Goal: Task Accomplishment & Management: Use online tool/utility

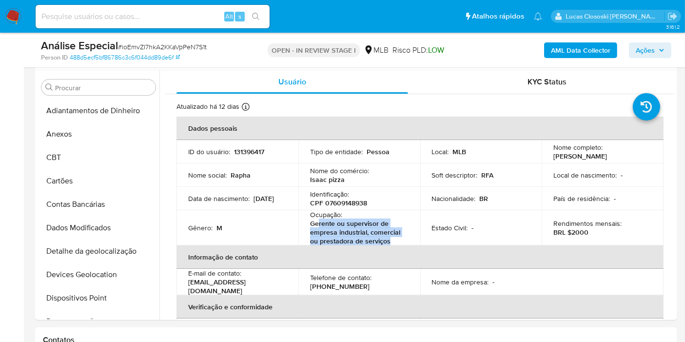
scroll to position [451, 0]
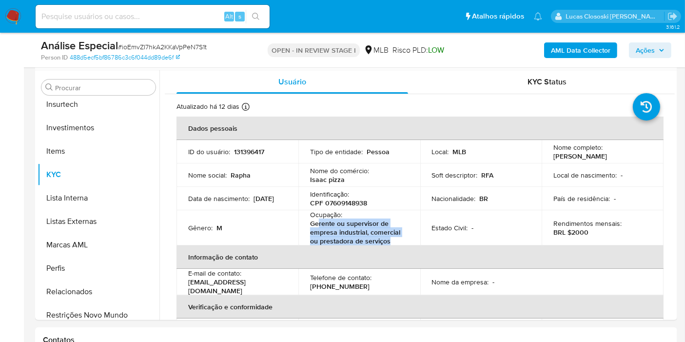
drag, startPoint x: 642, startPoint y: 53, endPoint x: 624, endPoint y: 57, distance: 18.6
click at [642, 53] on span "Ações" at bounding box center [645, 50] width 19 height 16
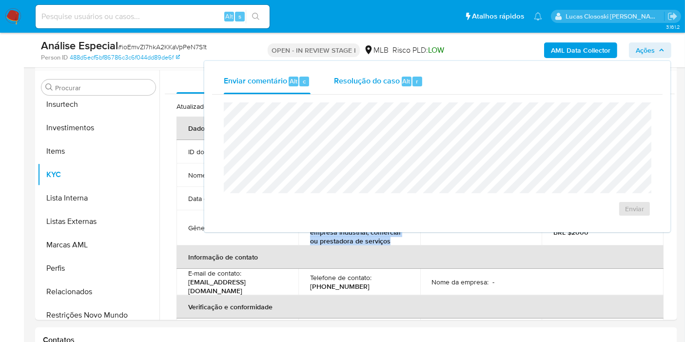
click at [368, 81] on span "Resolução do caso" at bounding box center [367, 80] width 66 height 11
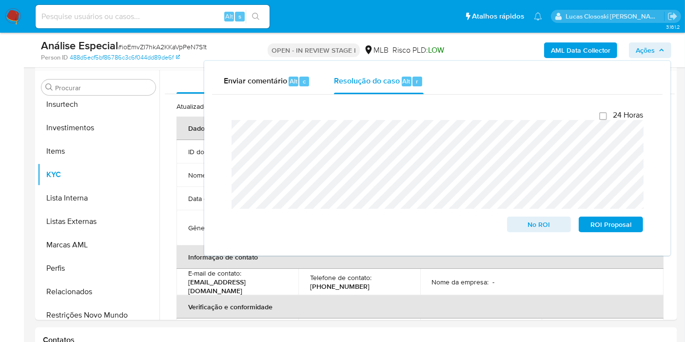
click at [643, 48] on span "Ações" at bounding box center [645, 50] width 19 height 16
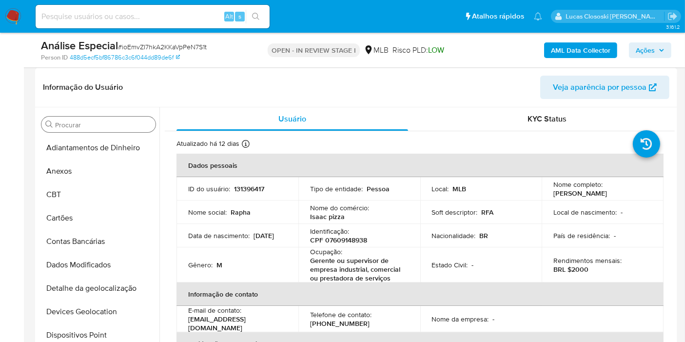
scroll to position [129, 0]
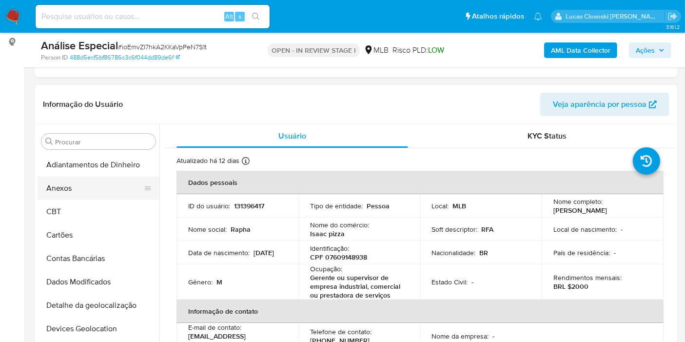
click at [49, 189] on button "Anexos" at bounding box center [95, 187] width 114 height 23
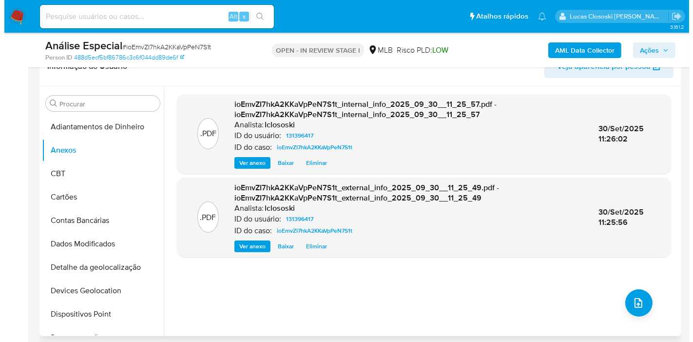
scroll to position [183, 0]
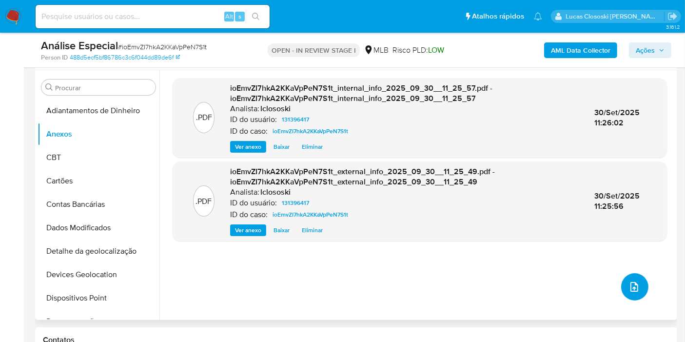
click at [639, 274] on button "upload-file" at bounding box center [634, 286] width 27 height 27
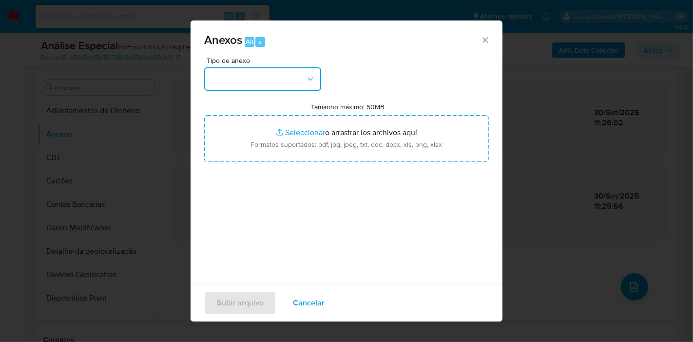
click at [299, 87] on button "button" at bounding box center [262, 78] width 117 height 23
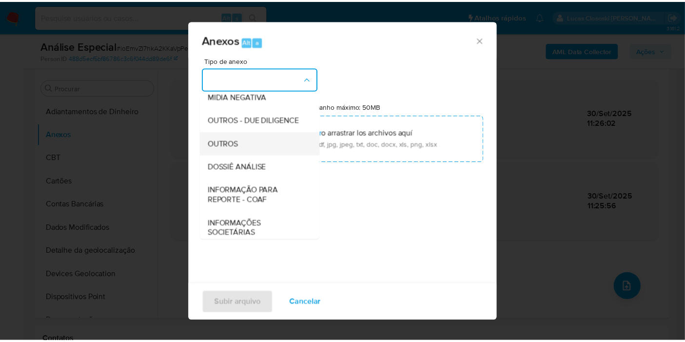
scroll to position [150, 0]
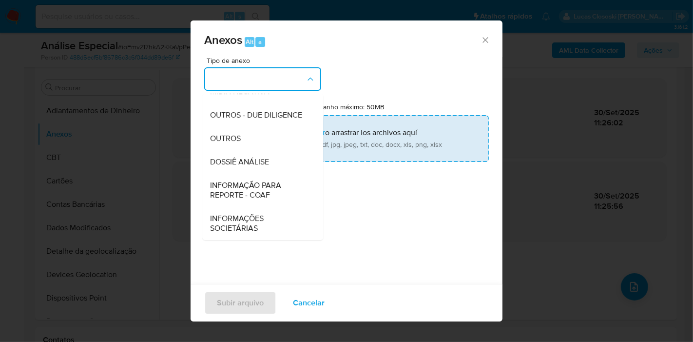
click at [257, 157] on span "DOSSIÊ ANÁLISE" at bounding box center [239, 162] width 59 height 10
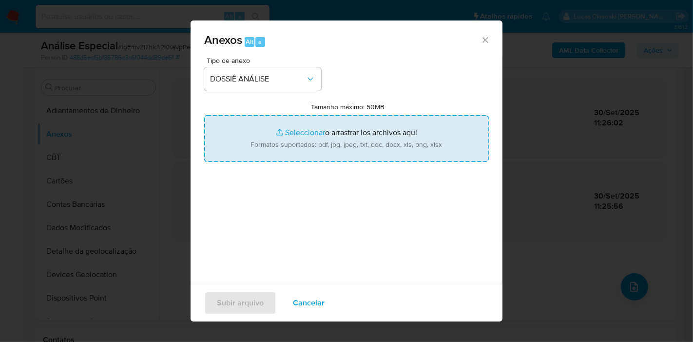
click at [256, 156] on input "Tamanho máximo: 50MB Seleccionar archivos" at bounding box center [346, 138] width 285 height 47
type input "C:\fakepath\Mulan 131396417_2025_09_30_08_36_38.xlsx"
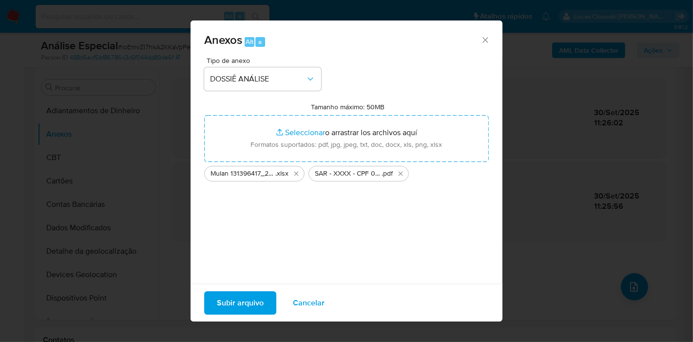
click at [254, 298] on span "Subir arquivo" at bounding box center [240, 302] width 47 height 21
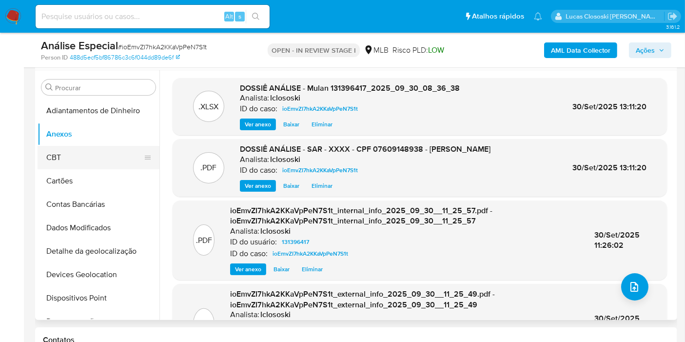
click at [85, 159] on button "CBT" at bounding box center [95, 157] width 114 height 23
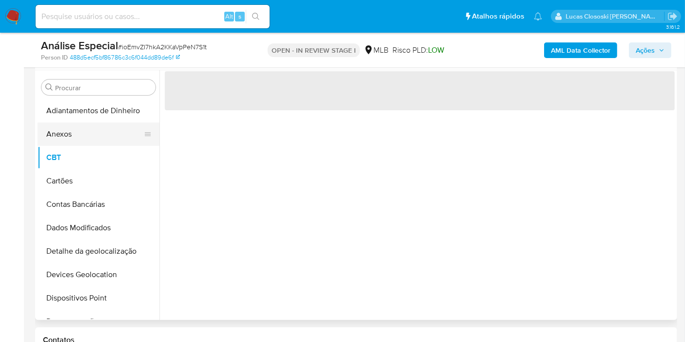
click at [82, 133] on button "Anexos" at bounding box center [95, 133] width 114 height 23
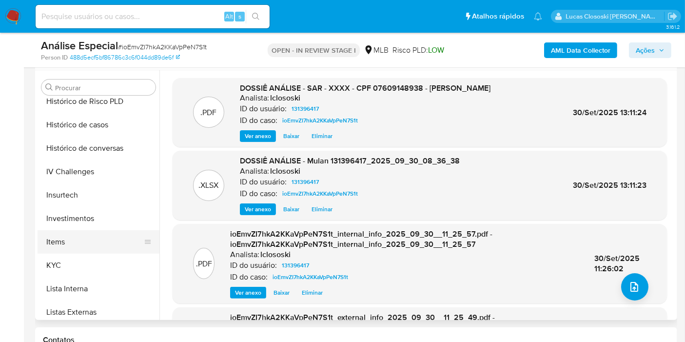
scroll to position [325, 0]
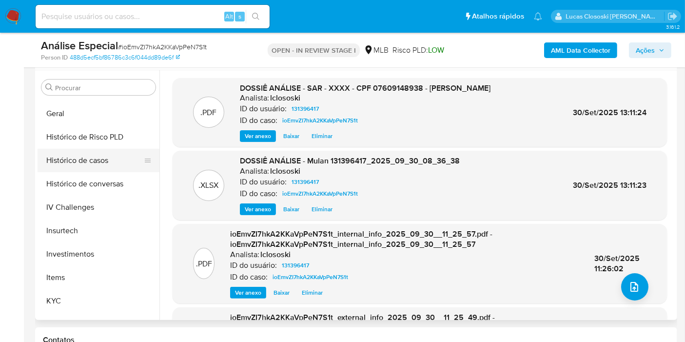
click at [82, 166] on button "Histórico de casos" at bounding box center [95, 160] width 114 height 23
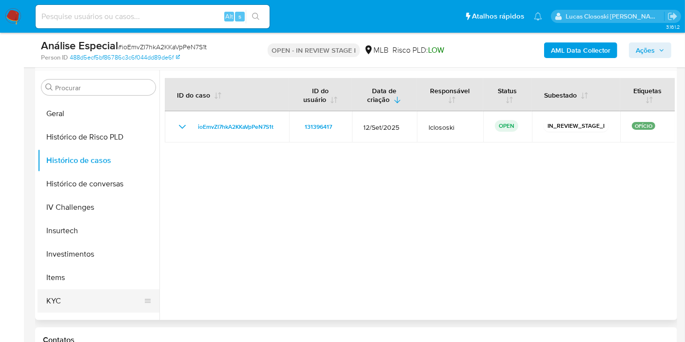
click at [106, 290] on button "KYC" at bounding box center [95, 300] width 114 height 23
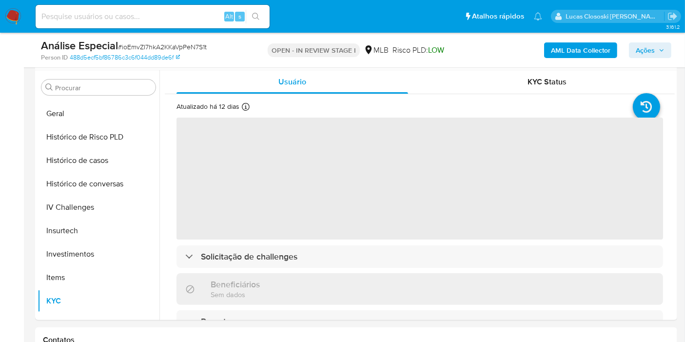
click at [653, 41] on div "AML Data Collector Ações" at bounding box center [568, 50] width 208 height 23
click at [636, 49] on span "Ações" at bounding box center [645, 50] width 19 height 16
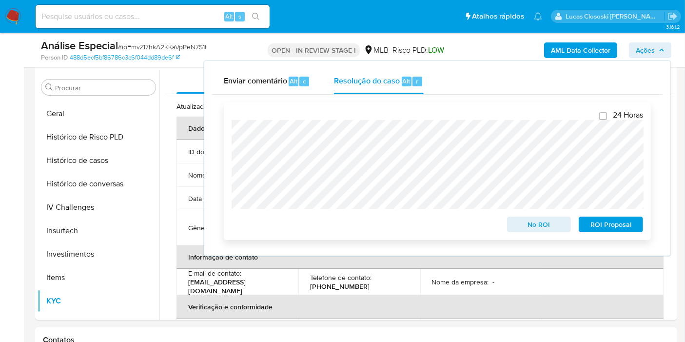
click at [617, 225] on span "ROI Proposal" at bounding box center [610, 224] width 51 height 14
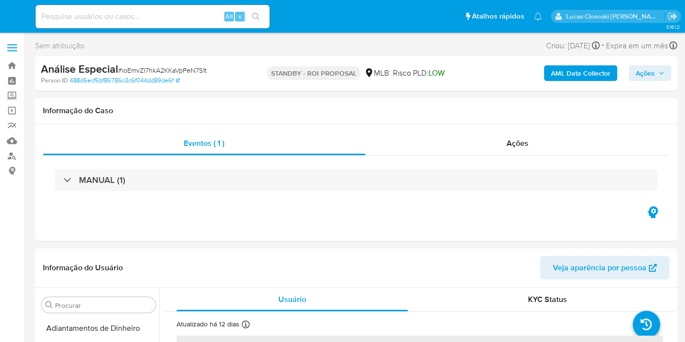
select select "10"
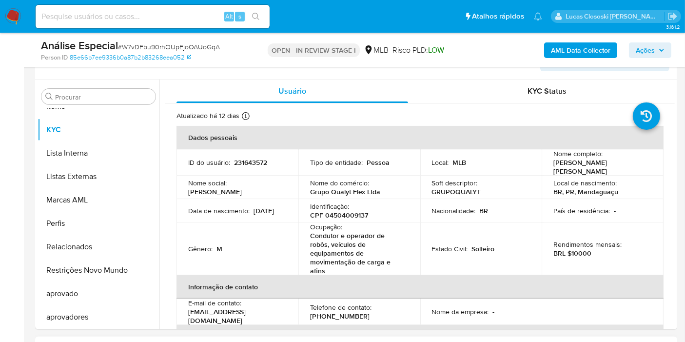
scroll to position [108, 0]
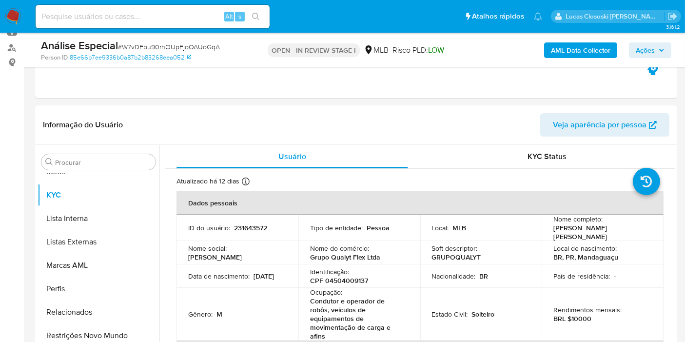
click at [328, 46] on p "OPEN - IN REVIEW STAGE I" at bounding box center [314, 50] width 92 height 14
click at [358, 276] on p "CPF 04504009137" at bounding box center [339, 280] width 58 height 9
copy p "04504009137"
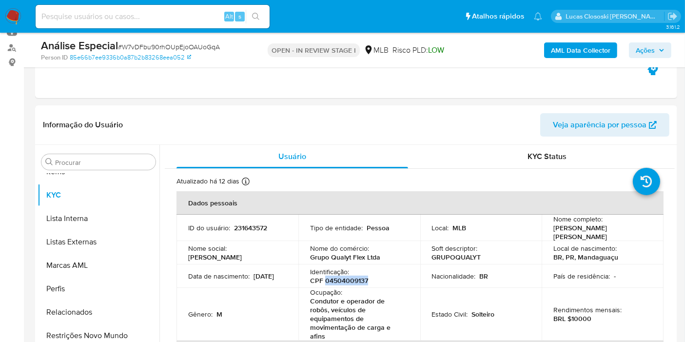
copy p "04504009137"
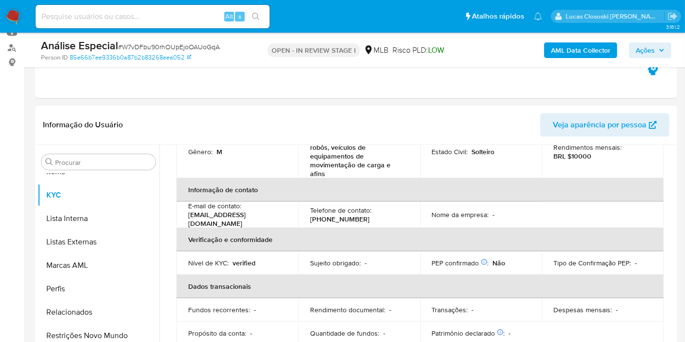
copy p "04504009137"
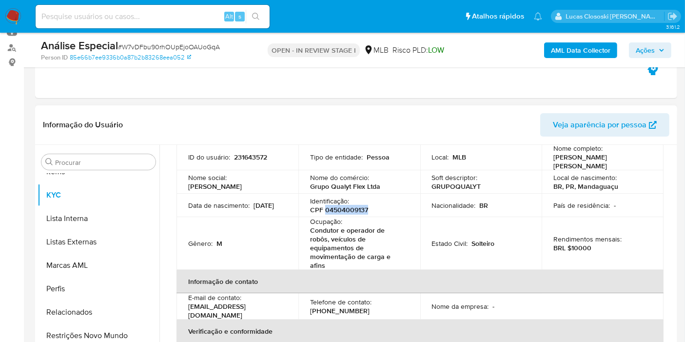
scroll to position [54, 0]
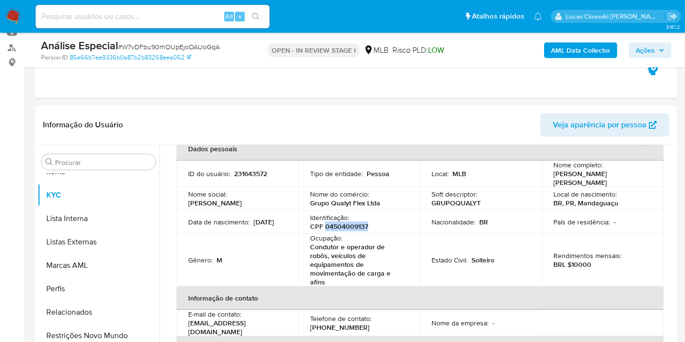
click at [568, 45] on b "AML Data Collector" at bounding box center [580, 50] width 59 height 16
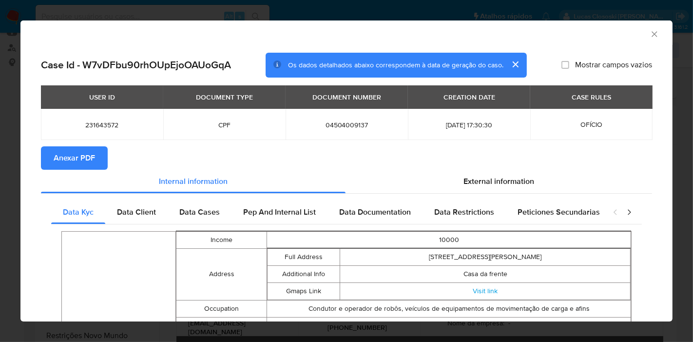
click at [96, 157] on button "Anexar PDF" at bounding box center [74, 157] width 67 height 23
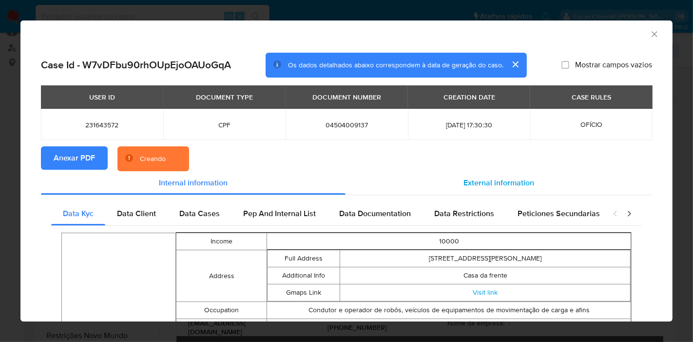
click at [491, 186] on span "External information" at bounding box center [499, 182] width 71 height 11
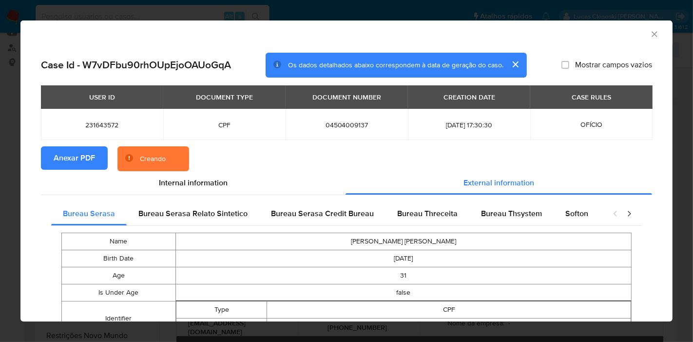
click at [603, 206] on div "closure-recommendation-modal" at bounding box center [622, 213] width 39 height 23
click at [582, 210] on span "Softon" at bounding box center [576, 213] width 23 height 11
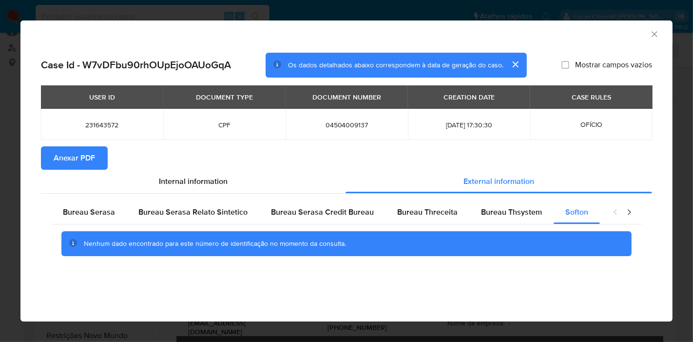
click at [652, 33] on icon "Fechar a janela" at bounding box center [655, 34] width 10 height 10
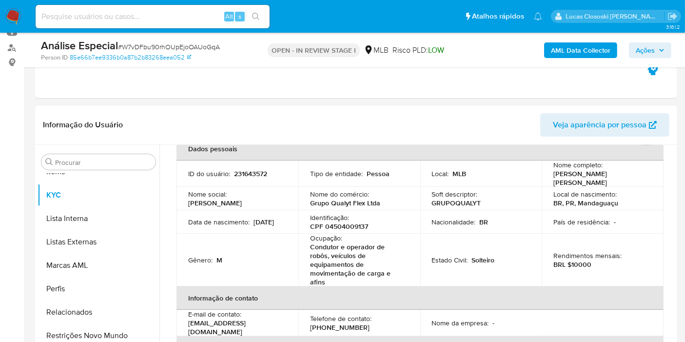
click at [352, 223] on p "CPF 04504009137" at bounding box center [339, 226] width 58 height 9
copy p "04504009137"
click at [531, 237] on td "Estado Civil : Solteiro" at bounding box center [481, 259] width 122 height 53
click at [531, 236] on td "Estado Civil : Solteiro" at bounding box center [481, 259] width 122 height 53
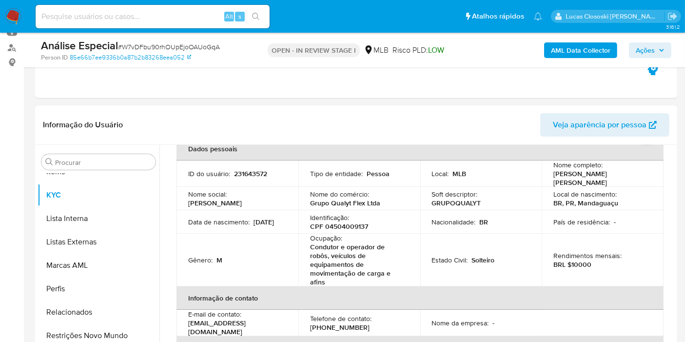
click at [351, 222] on p "CPF 04504009137" at bounding box center [339, 226] width 58 height 9
click at [328, 224] on p "CPF 04504009137" at bounding box center [339, 226] width 58 height 9
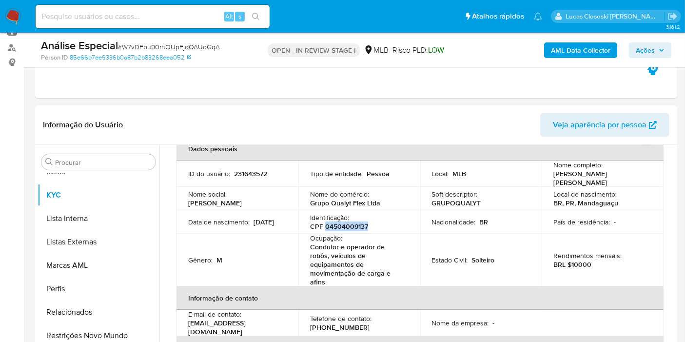
click at [328, 224] on p "CPF 04504009137" at bounding box center [339, 226] width 58 height 9
click at [329, 235] on p "Ocupação :" at bounding box center [326, 237] width 32 height 9
click at [335, 225] on p "CPF 04504009137" at bounding box center [339, 226] width 58 height 9
click at [286, 239] on td "Gênero : M" at bounding box center [237, 259] width 122 height 53
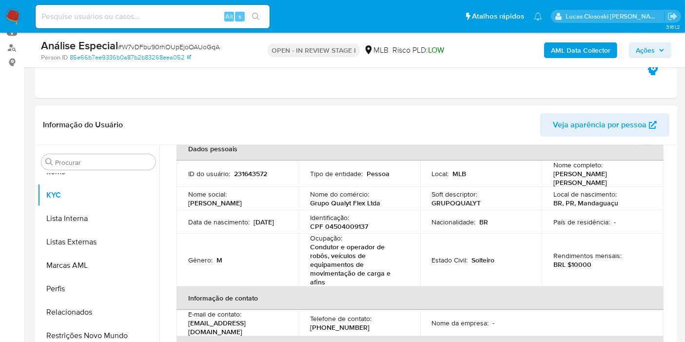
click at [286, 239] on td "Gênero : M" at bounding box center [237, 259] width 122 height 53
click at [346, 226] on p "CPF 04504009137" at bounding box center [339, 226] width 58 height 9
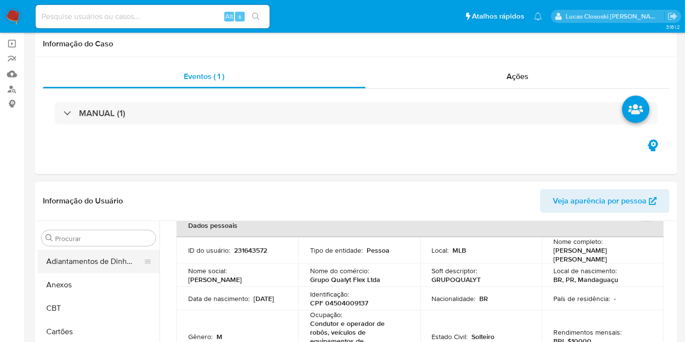
scroll to position [108, 0]
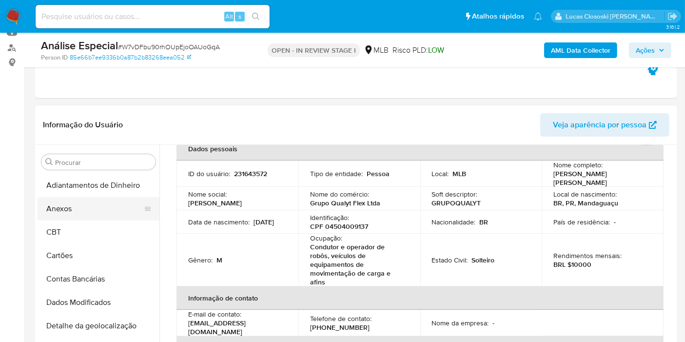
click at [54, 198] on button "Anexos" at bounding box center [95, 208] width 114 height 23
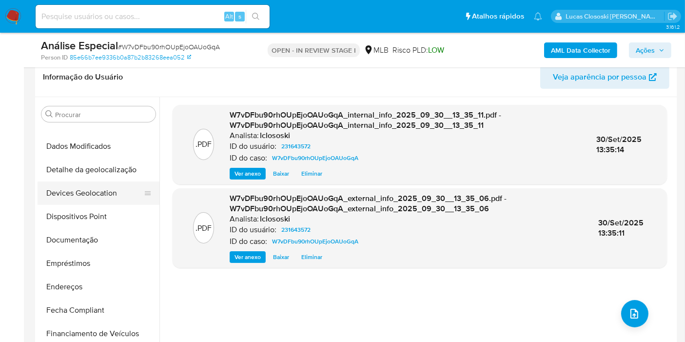
click at [64, 183] on button "Devices Geolocation" at bounding box center [95, 192] width 114 height 23
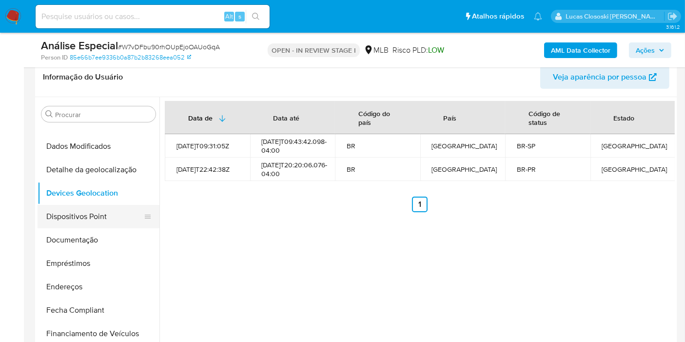
drag, startPoint x: 82, startPoint y: 224, endPoint x: 87, endPoint y: 208, distance: 17.0
click at [82, 224] on button "Dispositivos Point" at bounding box center [95, 216] width 114 height 23
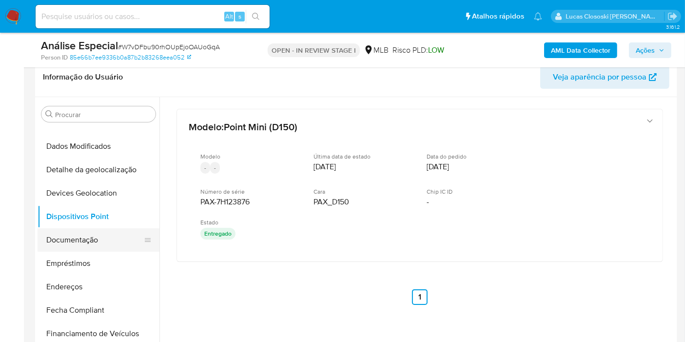
click at [103, 243] on button "Documentação" at bounding box center [95, 239] width 114 height 23
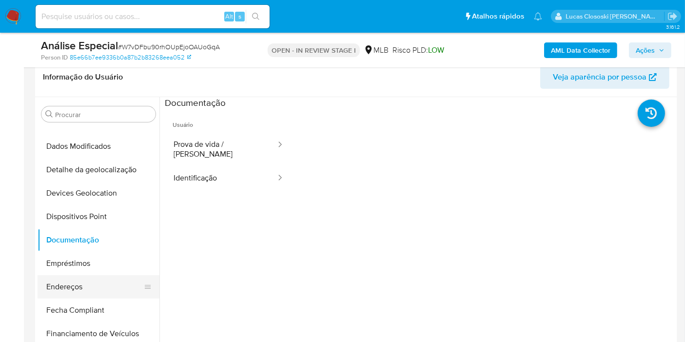
click at [95, 280] on button "Endereços" at bounding box center [95, 286] width 114 height 23
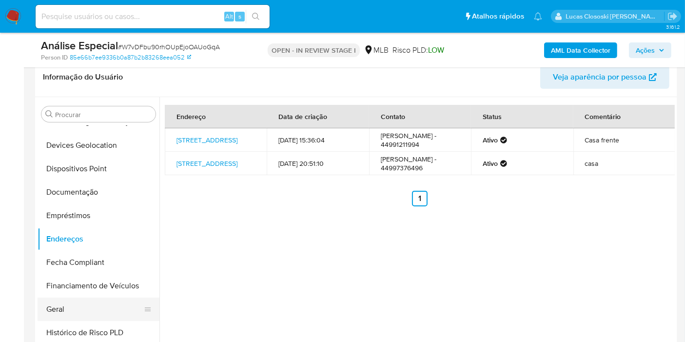
scroll to position [216, 0]
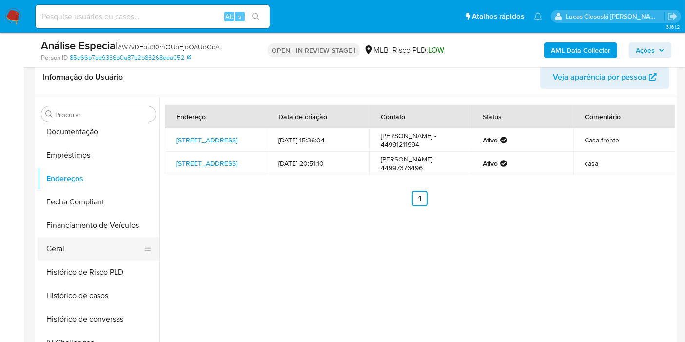
click at [87, 254] on button "Geral" at bounding box center [95, 248] width 114 height 23
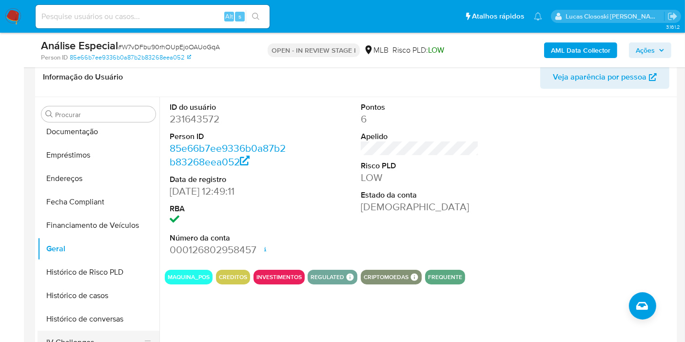
scroll to position [325, 0]
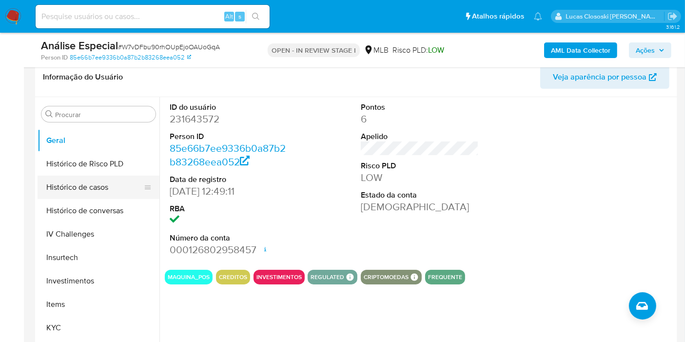
drag, startPoint x: 104, startPoint y: 200, endPoint x: 107, endPoint y: 193, distance: 7.7
click at [104, 200] on button "Histórico de conversas" at bounding box center [99, 210] width 122 height 23
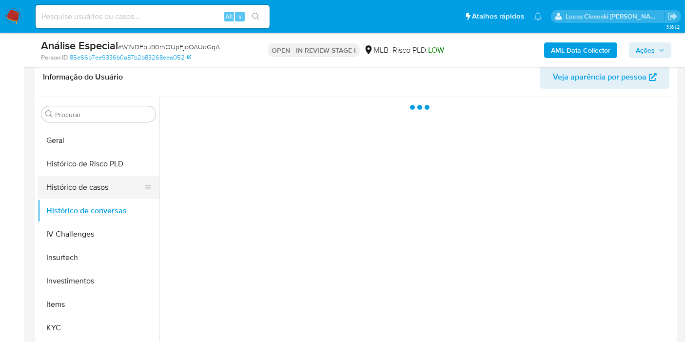
click at [108, 190] on button "Histórico de casos" at bounding box center [95, 186] width 114 height 23
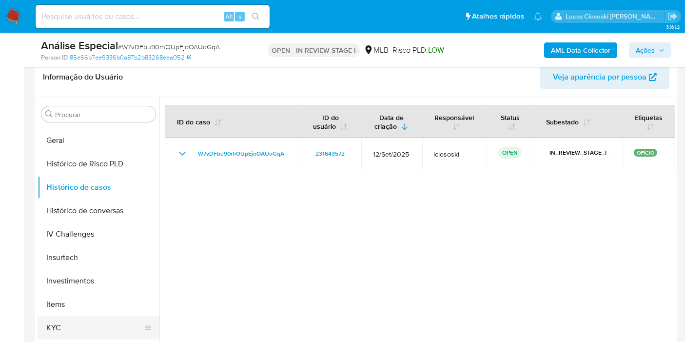
click at [75, 316] on button "KYC" at bounding box center [95, 327] width 114 height 23
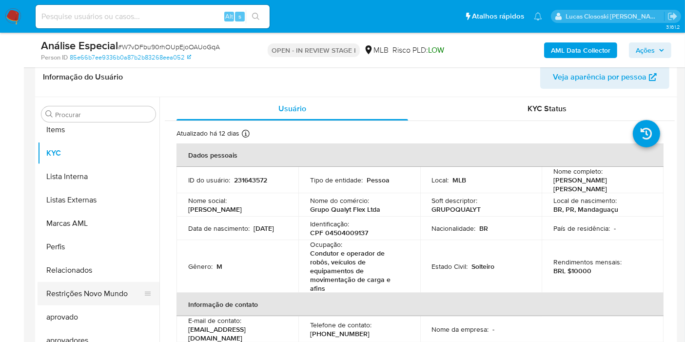
scroll to position [505, 0]
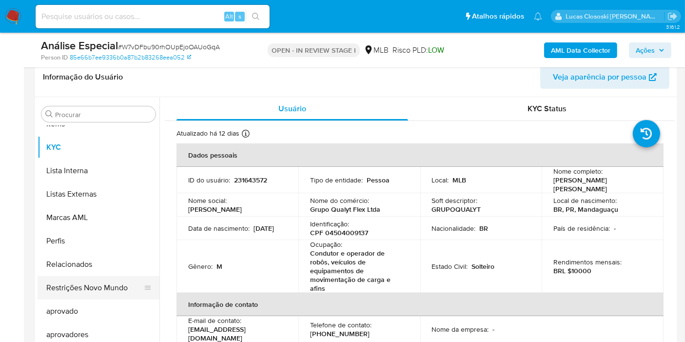
click at [86, 291] on button "Restrições Novo Mundo" at bounding box center [95, 287] width 114 height 23
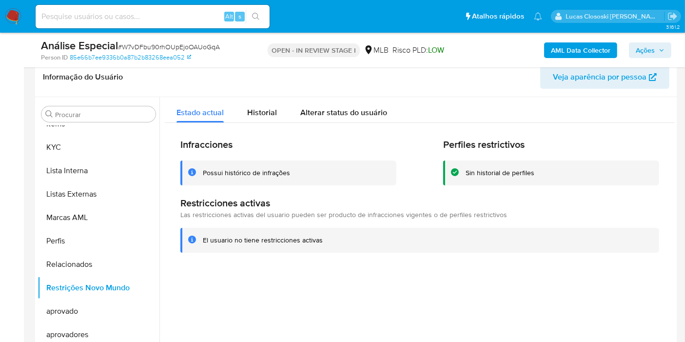
click at [161, 47] on span "# W7vDFbu90rhOUpEjoOAUoGqA" at bounding box center [169, 47] width 102 height 10
copy span "W7vDFbu90rhOUpEjoOAUoGqA"
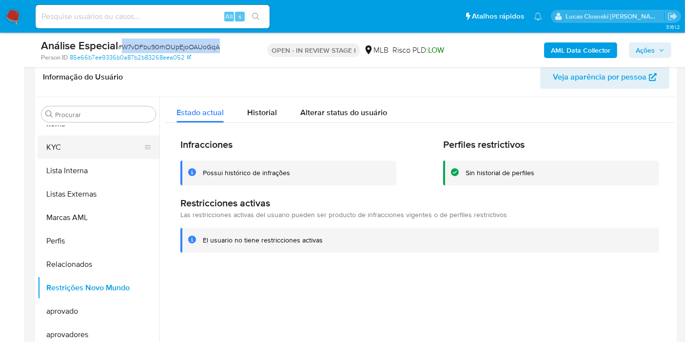
click at [99, 146] on button "KYC" at bounding box center [95, 146] width 114 height 23
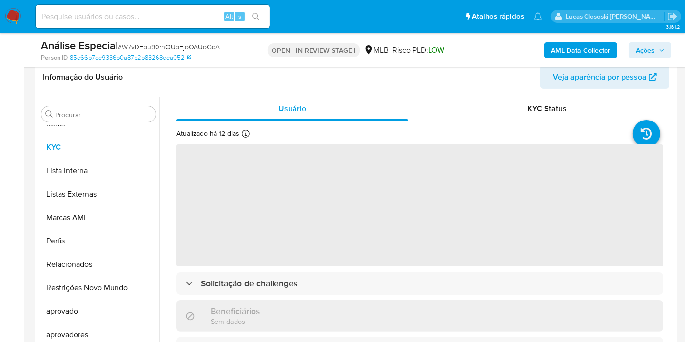
click at [247, 54] on div "Person ID 85e66b7ee9336b0a87b2b83268eea052" at bounding box center [145, 57] width 208 height 9
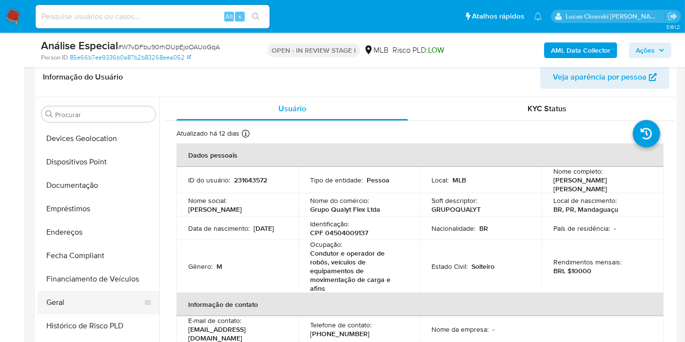
scroll to position [180, 0]
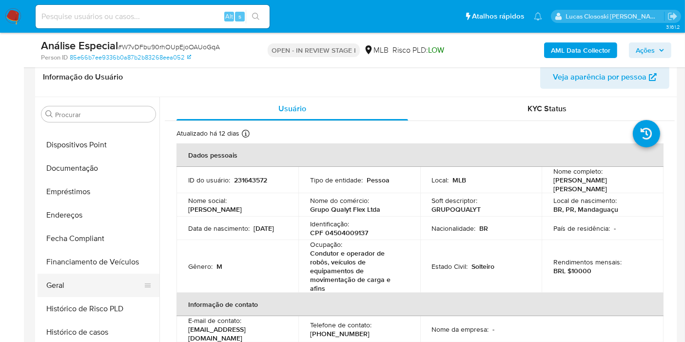
click at [56, 273] on button "Geral" at bounding box center [95, 284] width 114 height 23
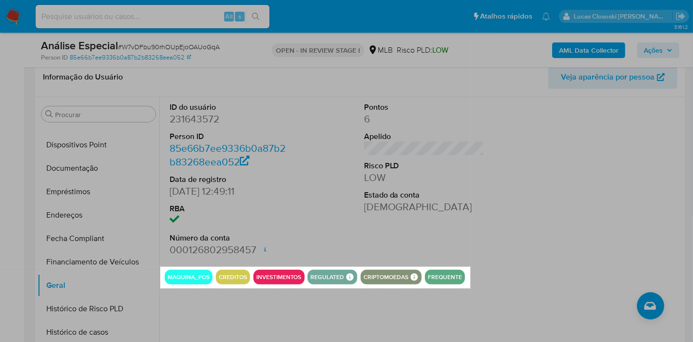
drag, startPoint x: 160, startPoint y: 266, endPoint x: 470, endPoint y: 288, distance: 310.8
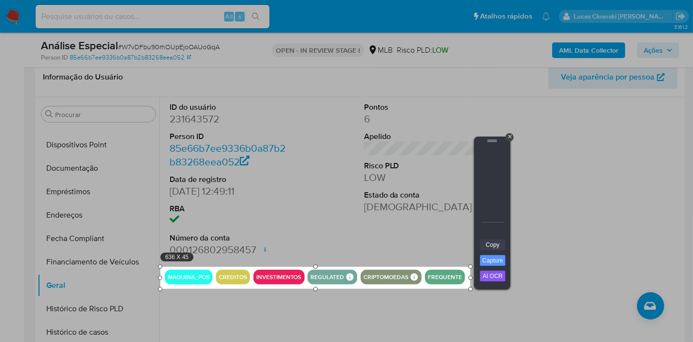
click at [492, 247] on link "Copy" at bounding box center [492, 244] width 25 height 11
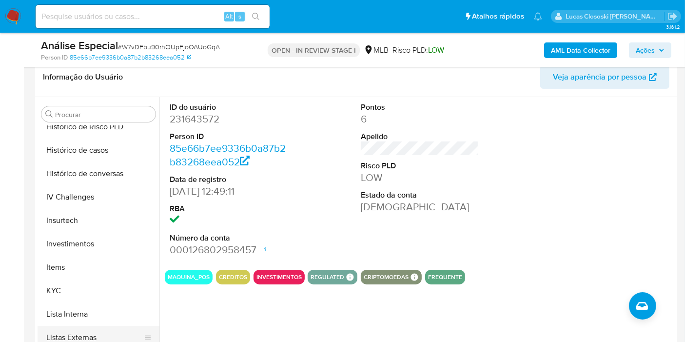
scroll to position [451, 0]
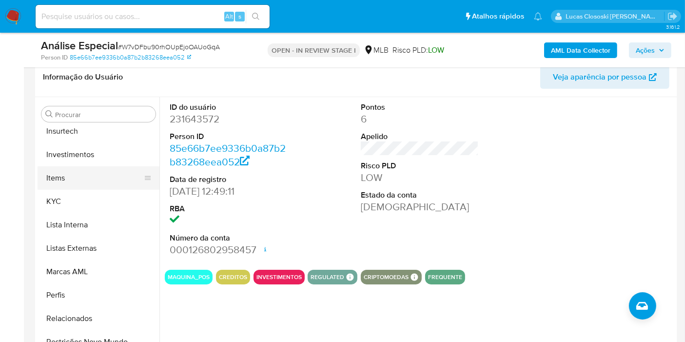
click at [72, 186] on button "Items" at bounding box center [95, 177] width 114 height 23
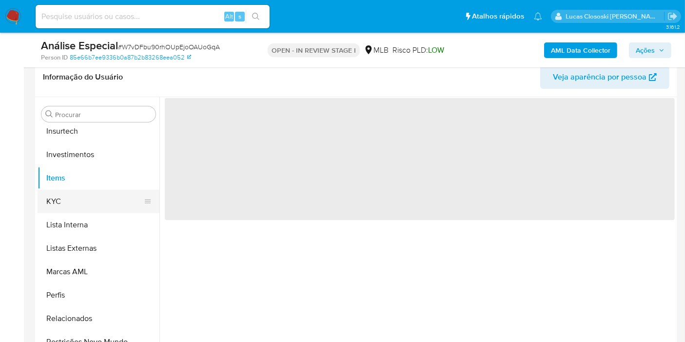
click at [75, 195] on button "KYC" at bounding box center [95, 201] width 114 height 23
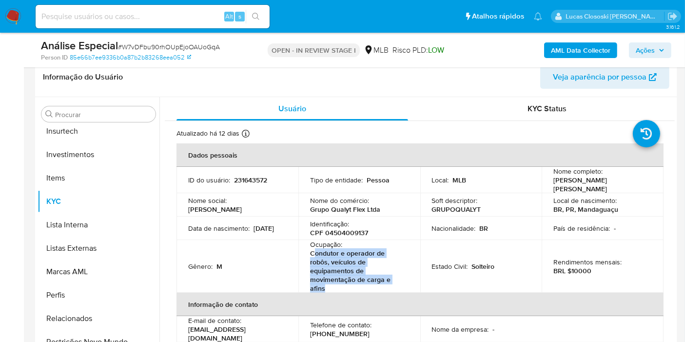
drag, startPoint x: 329, startPoint y: 282, endPoint x: 314, endPoint y: 248, distance: 37.8
click at [314, 249] on p "Condutor e operador de robôs, veículos de equipamentos de movimentação de carga…" at bounding box center [357, 271] width 95 height 44
copy p "ondutor e operador de robôs, veículos de equipamentos de movimentação de carga …"
click at [641, 38] on div "Análise Especial # W7vDFbu90rhOUpEjoOAUoGqA Person ID 85e66b7ee9336b0a87b2b8326…" at bounding box center [356, 50] width 642 height 35
drag, startPoint x: 645, startPoint y: 48, endPoint x: 558, endPoint y: 59, distance: 87.5
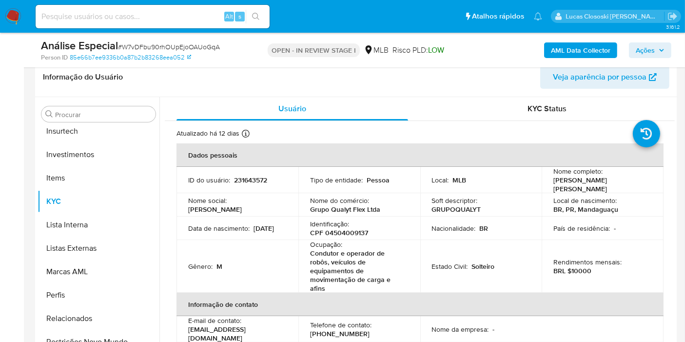
click at [645, 49] on span "Ações" at bounding box center [645, 50] width 19 height 16
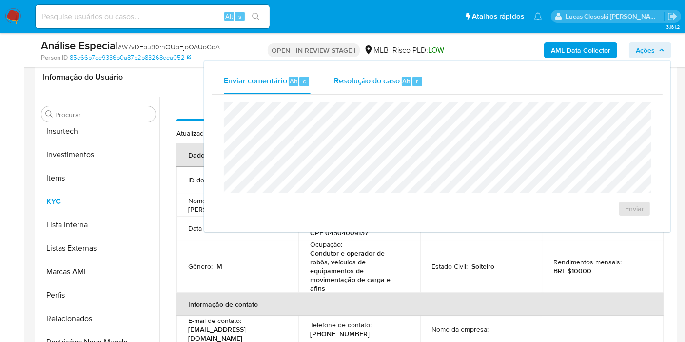
click at [401, 72] on div "Resolução do caso Alt r" at bounding box center [378, 81] width 89 height 25
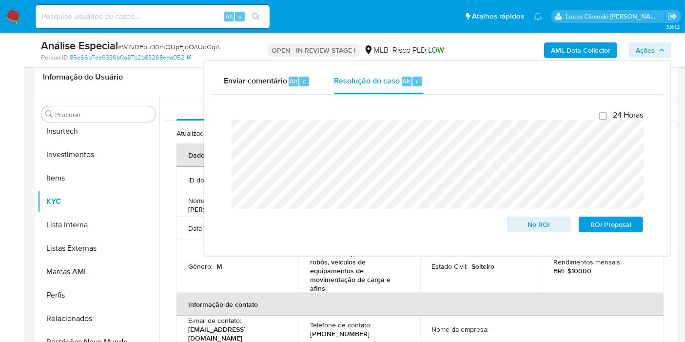
click at [648, 53] on span "Ações" at bounding box center [645, 50] width 19 height 16
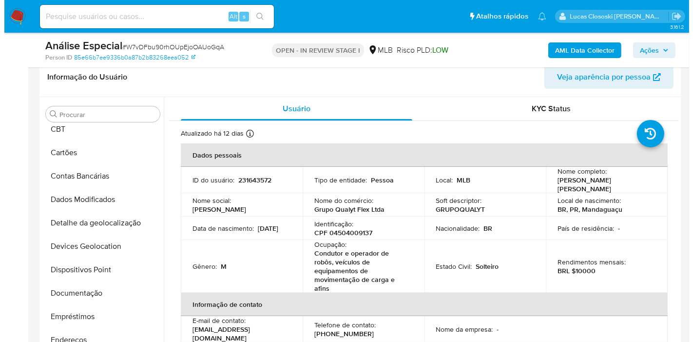
scroll to position [0, 0]
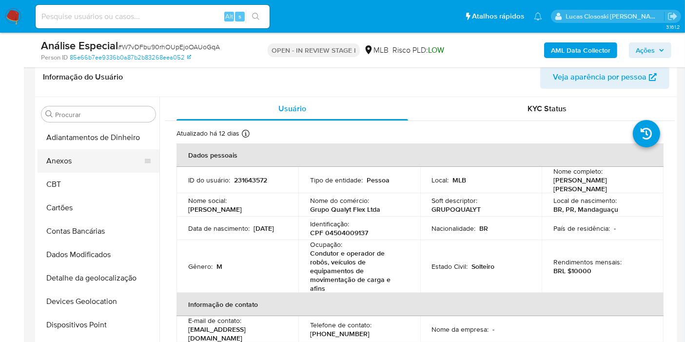
click at [69, 154] on button "Anexos" at bounding box center [95, 160] width 114 height 23
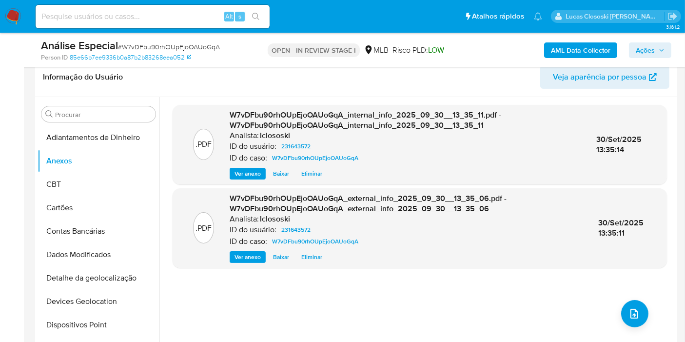
click at [616, 311] on div ".PDF W7vDFbu90rhOUpEjoOAUoGqA_internal_info_2025_09_30__13_35_11.pdf - W7vDFbu9…" at bounding box center [420, 222] width 494 height 234
click at [636, 310] on icon "upload-file" at bounding box center [634, 314] width 12 height 12
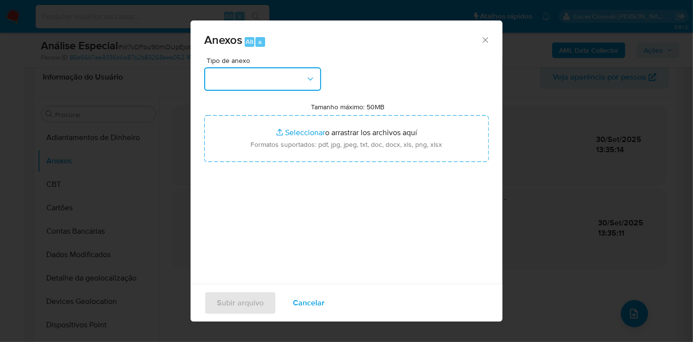
click at [283, 84] on button "button" at bounding box center [262, 78] width 117 height 23
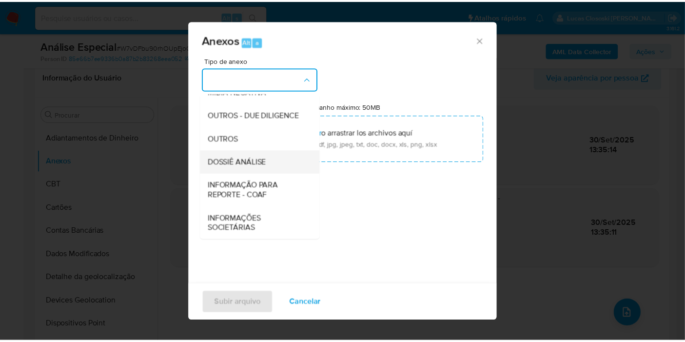
scroll to position [150, 0]
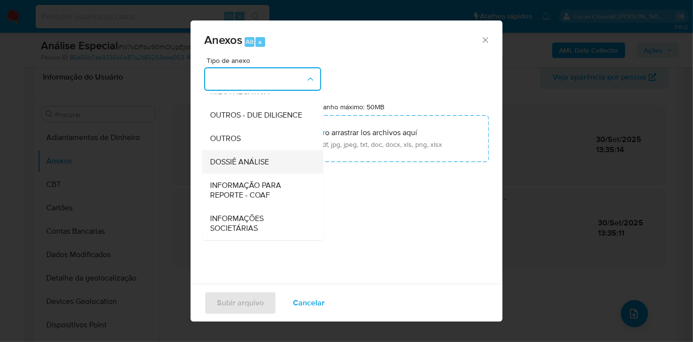
click at [257, 167] on span "DOSSIÊ ANÁLISE" at bounding box center [239, 162] width 59 height 10
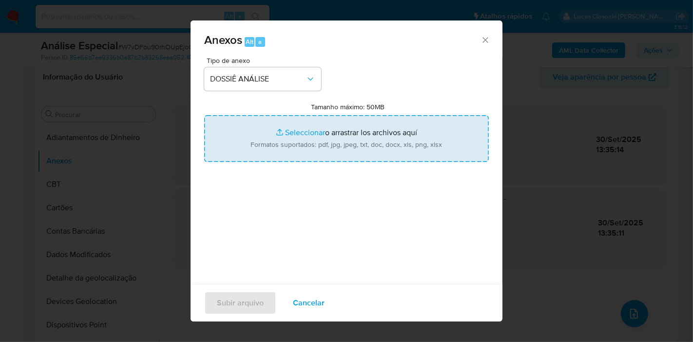
click at [269, 117] on input "Tamanho máximo: 50MB Seleccionar archivos" at bounding box center [346, 138] width 285 height 47
type input "C:\fakepath\Mulan 231643572_2025_09_30_08_37_09.xlsx"
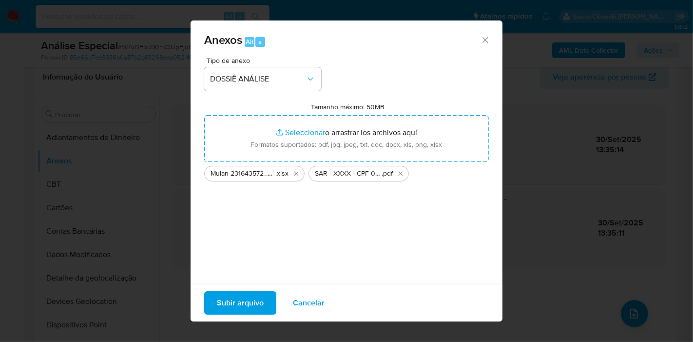
click at [255, 302] on span "Subir arquivo" at bounding box center [240, 302] width 47 height 21
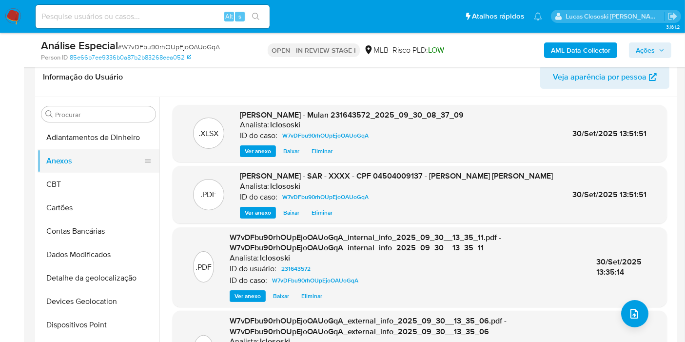
drag, startPoint x: 45, startPoint y: 179, endPoint x: 55, endPoint y: 164, distance: 18.0
click at [45, 179] on button "CBT" at bounding box center [99, 184] width 122 height 23
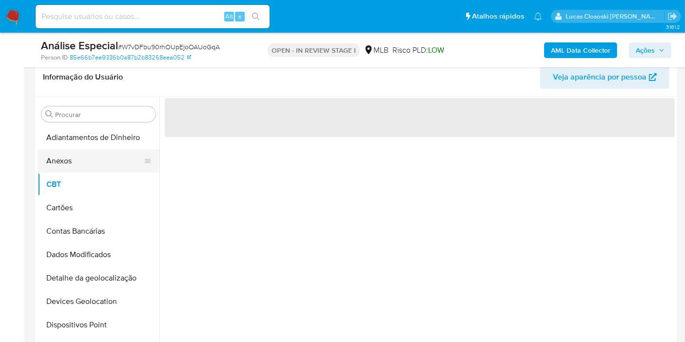
click at [60, 151] on button "Anexos" at bounding box center [95, 160] width 114 height 23
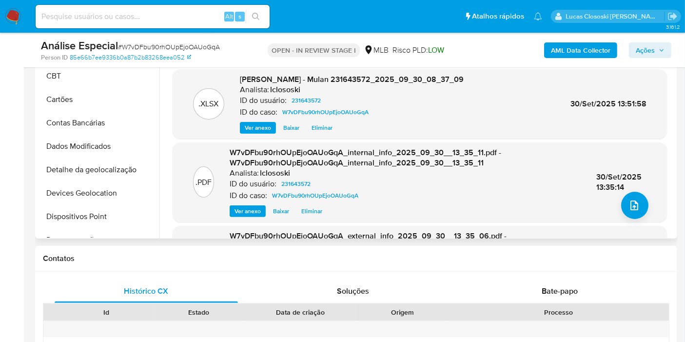
scroll to position [210, 0]
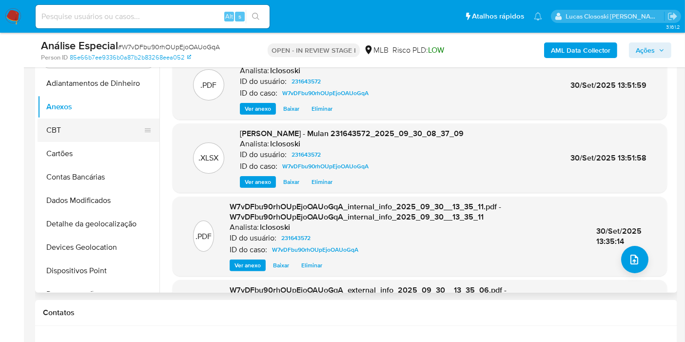
click at [87, 125] on button "CBT" at bounding box center [95, 129] width 114 height 23
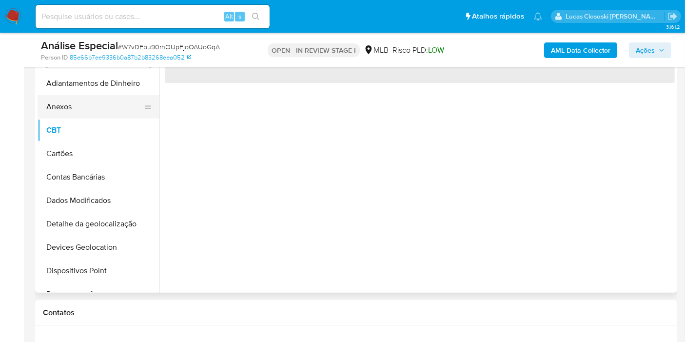
click at [86, 108] on button "Anexos" at bounding box center [95, 106] width 114 height 23
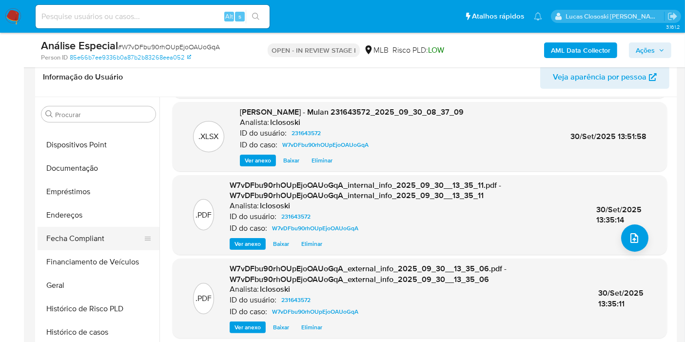
scroll to position [216, 0]
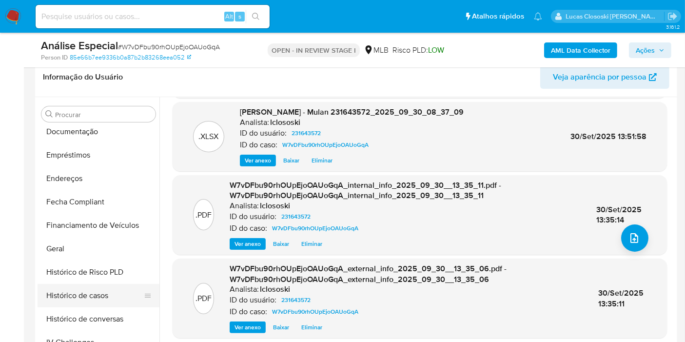
click at [107, 285] on button "Histórico de casos" at bounding box center [95, 295] width 114 height 23
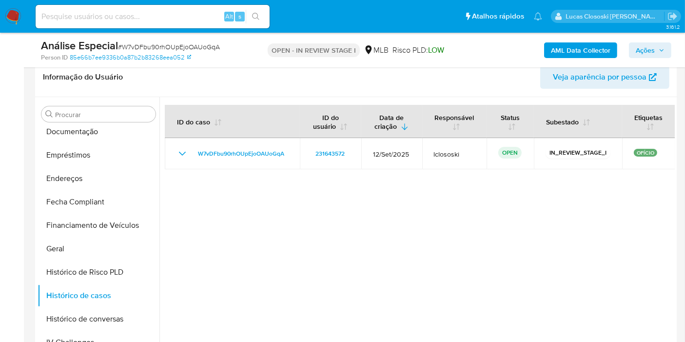
click at [658, 53] on span "Ações" at bounding box center [650, 50] width 29 height 14
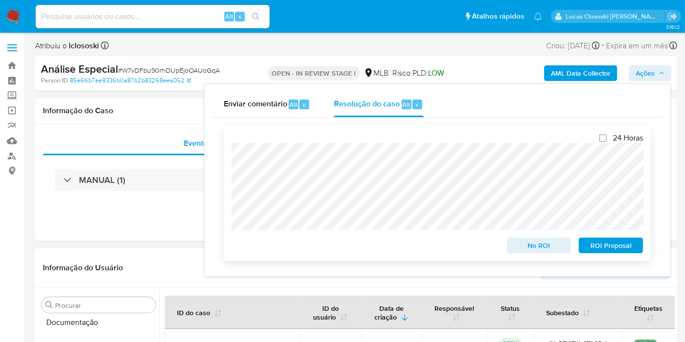
click at [619, 246] on span "ROI Proposal" at bounding box center [610, 245] width 51 height 14
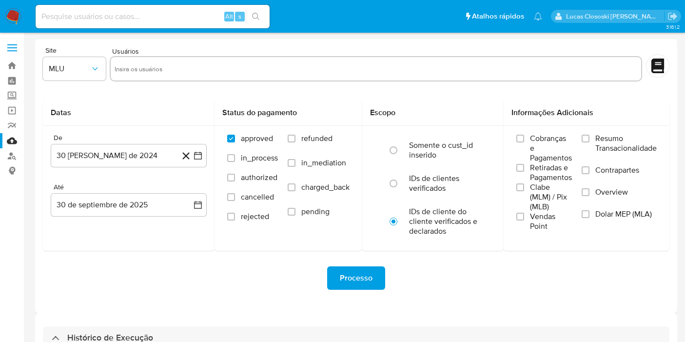
select select "10"
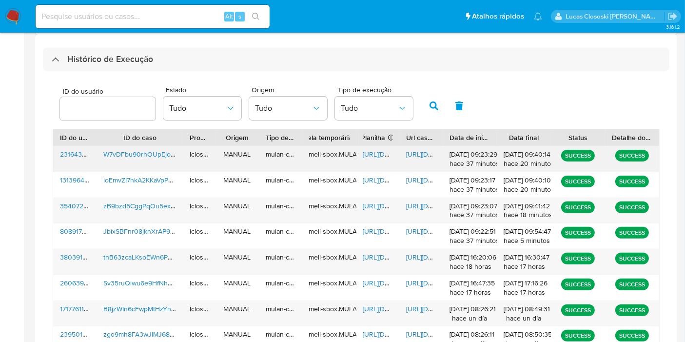
click at [380, 154] on span "https://docs.google.com/spreadsheets/d/1NINyaccgZj8VCO9SIZ7YtH1s2QscMGkMsyGuba6…" at bounding box center [396, 154] width 67 height 10
click at [419, 150] on span "https://docs.google.com/document/d/1PzskjMSyMWqsxDOZl3gwuxyLvNMqsGtVbRRy5uSF8tY…" at bounding box center [439, 154] width 67 height 10
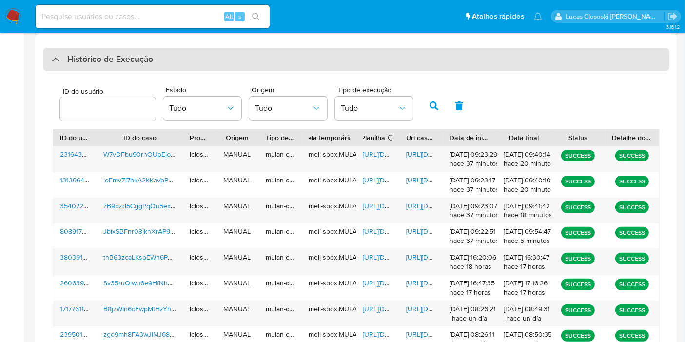
click at [162, 52] on div "Histórico de Execução" at bounding box center [356, 59] width 626 height 23
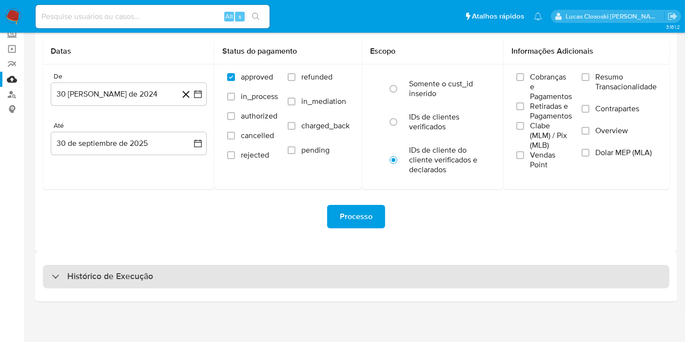
click at [165, 271] on div "Histórico de Execução" at bounding box center [356, 276] width 626 height 23
select select "10"
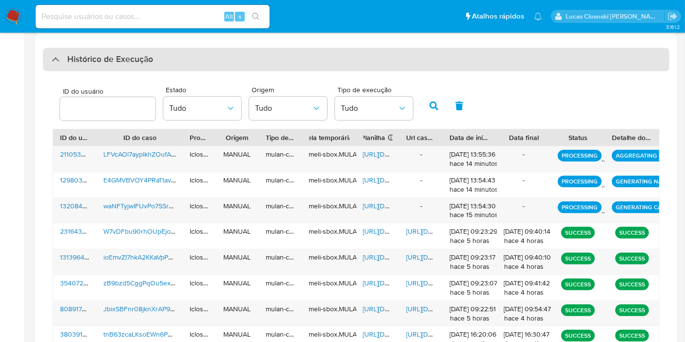
click at [323, 59] on div "Histórico de Execução" at bounding box center [356, 59] width 626 height 23
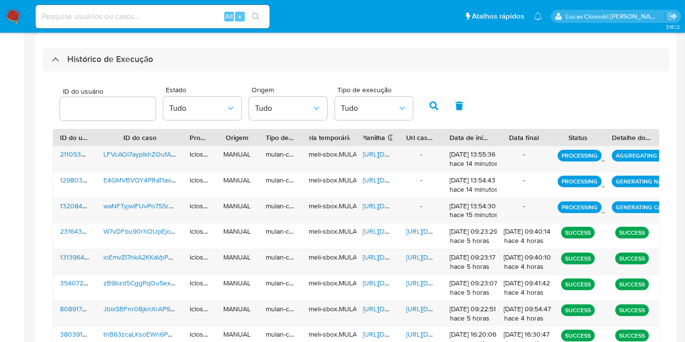
scroll to position [61, 0]
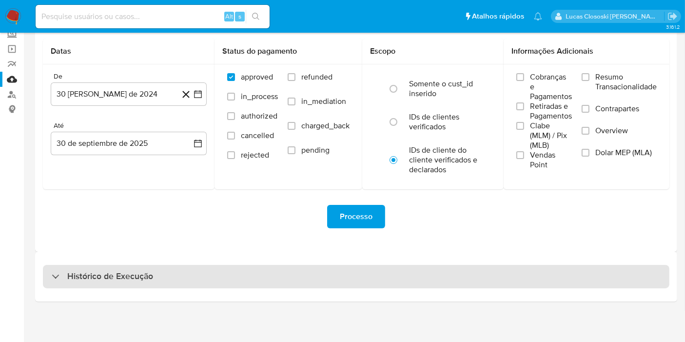
click at [253, 264] on div "Histórico de Execução" at bounding box center [356, 277] width 642 height 50
click at [255, 265] on div "Histórico de Execução" at bounding box center [356, 276] width 626 height 23
select select "10"
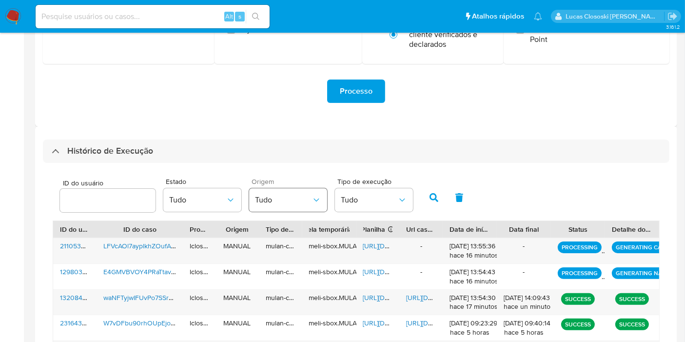
scroll to position [224, 0]
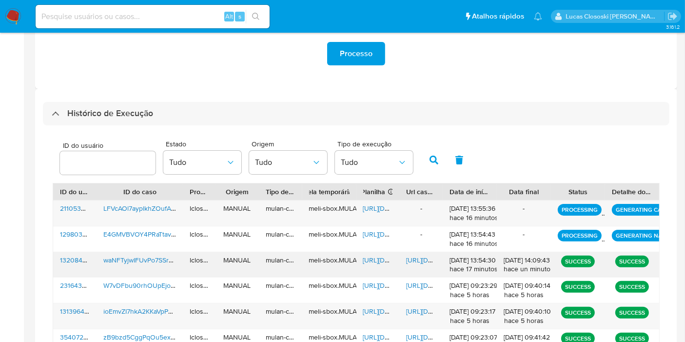
click at [386, 260] on span "https://docs.google.com/spreadsheets/d/1-SHRNnwxfoXFJiJwTo-VqkDOR8TW2XlUOkC-SMu…" at bounding box center [396, 260] width 67 height 10
click at [416, 261] on span "https://docs.google.com/document/d/17rCxP0qL6Wwp64_QYUFhhjLGSRwUdjo9ytHhGmzR_oU…" at bounding box center [439, 260] width 67 height 10
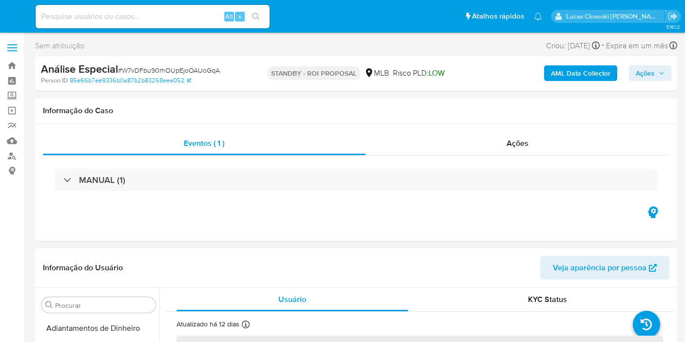
select select "10"
click at [22, 13] on nav "Pausado Ver notificaciones Alt s Atalhos rápidos Presiona las siguientes teclas…" at bounding box center [342, 16] width 685 height 33
click at [16, 13] on img at bounding box center [13, 16] width 17 height 17
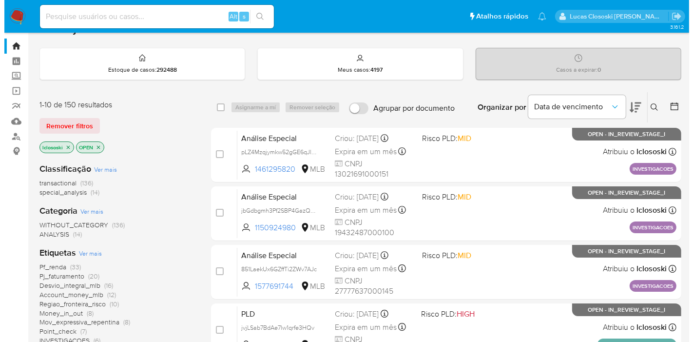
scroll to position [108, 0]
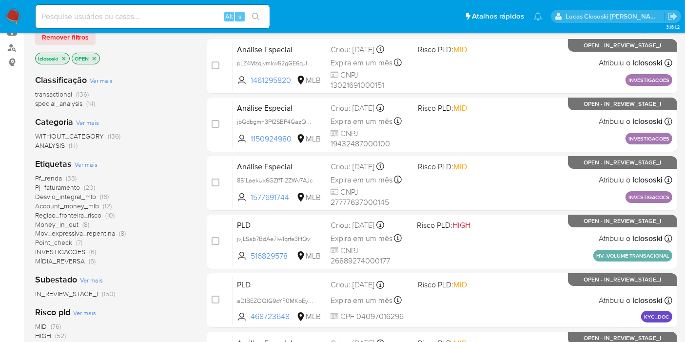
click at [88, 162] on span "Ver mais" at bounding box center [86, 164] width 23 height 9
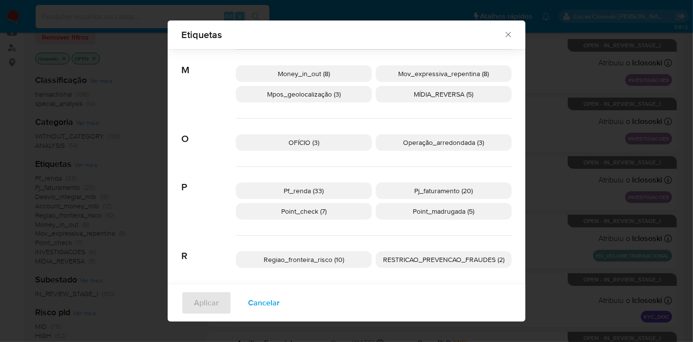
scroll to position [495, 0]
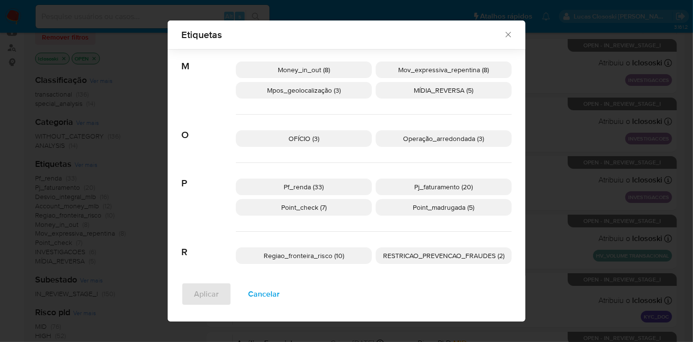
click at [414, 89] on span "MÍDIA_REVERSA (5)" at bounding box center [443, 90] width 59 height 10
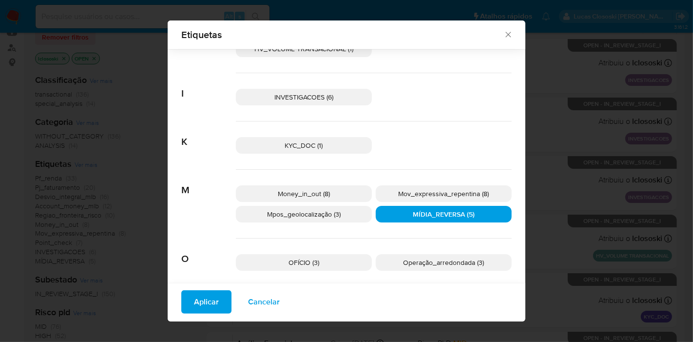
scroll to position [530, 0]
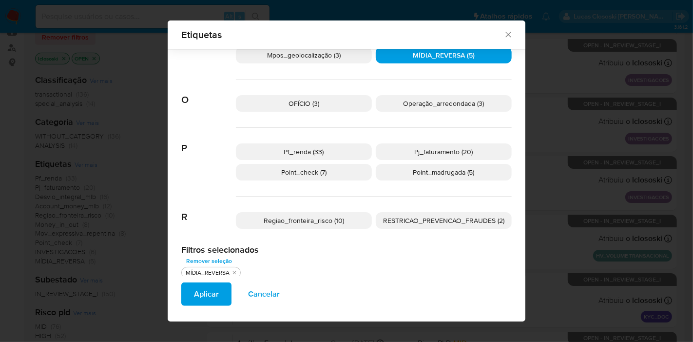
click at [306, 102] on span "OFÍCIO (3)" at bounding box center [304, 103] width 31 height 10
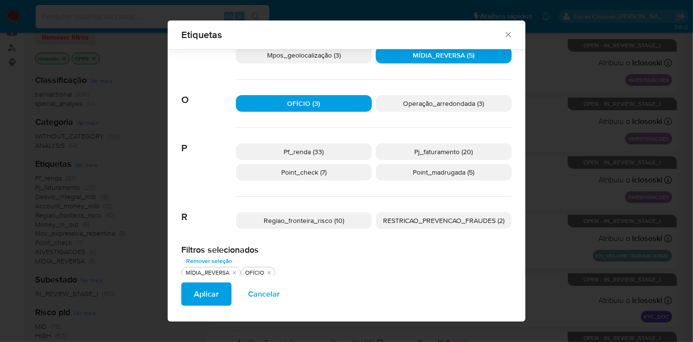
click at [195, 303] on span "Aplicar" at bounding box center [206, 293] width 25 height 21
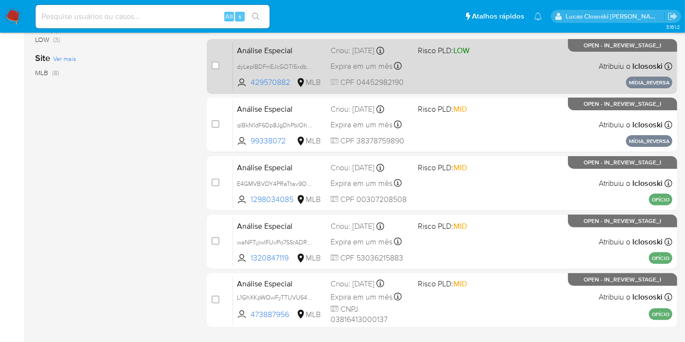
scroll to position [345, 0]
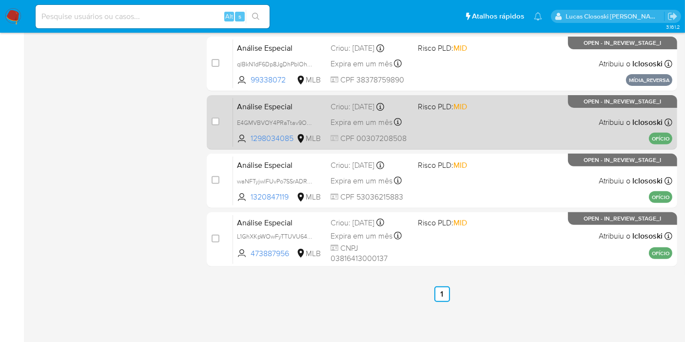
click at [493, 147] on div "case-item-checkbox Incapaz de atribuir o caso Análise Especial E4GMVBVOY4PRaTta…" at bounding box center [442, 122] width 470 height 55
click at [480, 111] on div "Análise Especial E4GMVBVOY4PRaTtav9OPSX3P 1298034085 MLB Risco PLD: MID Criou: …" at bounding box center [452, 121] width 439 height 49
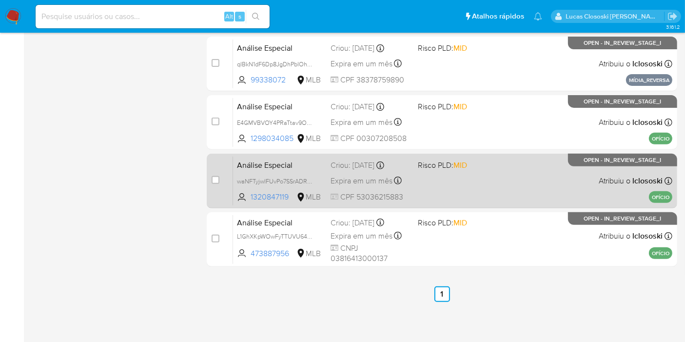
click at [496, 183] on div "Análise Especial waNFTyjwIFUvPo7SSrADRqB5 1320847119 MLB Risco PLD: MID Criou: …" at bounding box center [452, 180] width 439 height 49
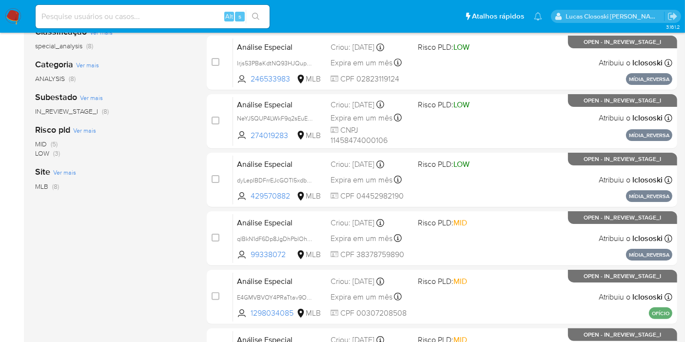
scroll to position [74, 0]
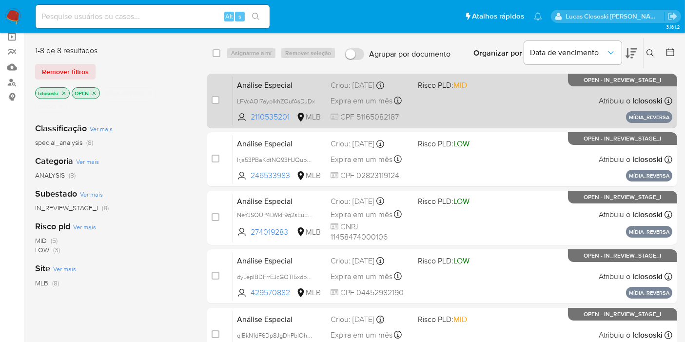
click at [461, 107] on div "Análise Especial LFVcAOl7ayplkhZOufAsDJDx 2110535201 MLB Risco PLD: MID Criou: …" at bounding box center [452, 100] width 439 height 49
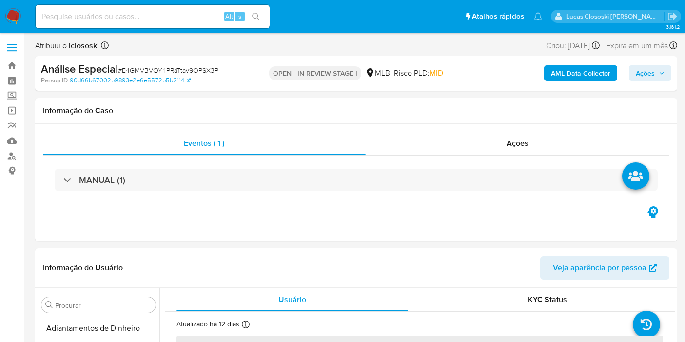
select select "10"
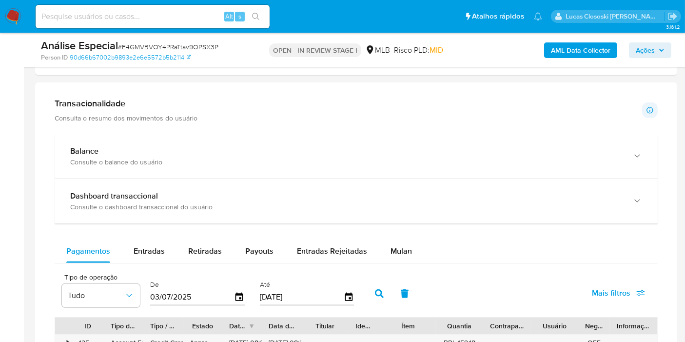
scroll to position [650, 0]
click at [409, 245] on button "Mulan" at bounding box center [401, 249] width 45 height 23
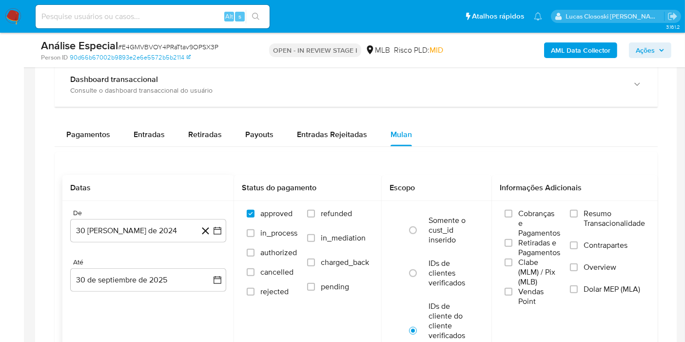
scroll to position [812, 0]
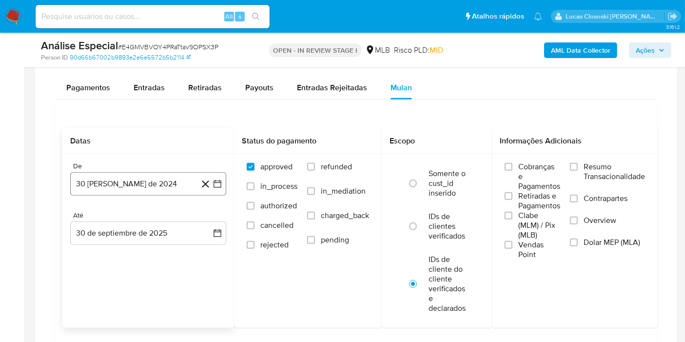
click at [214, 181] on icon "button" at bounding box center [218, 184] width 10 height 10
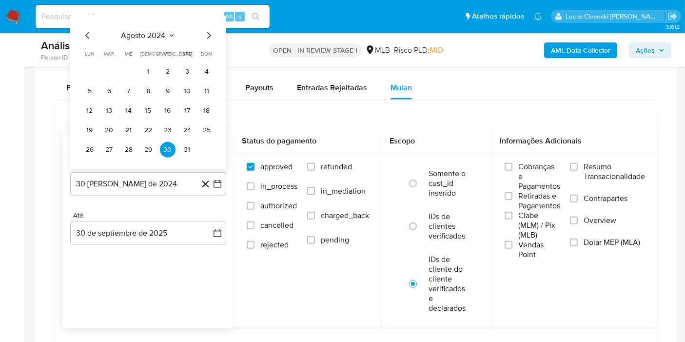
click at [147, 24] on div "agosto 2024 agosto 2024 lun lunes mar martes mié miércoles jue jueves vie viern…" at bounding box center [148, 92] width 156 height 154
click at [148, 31] on span "agosto 2024" at bounding box center [143, 36] width 44 height 10
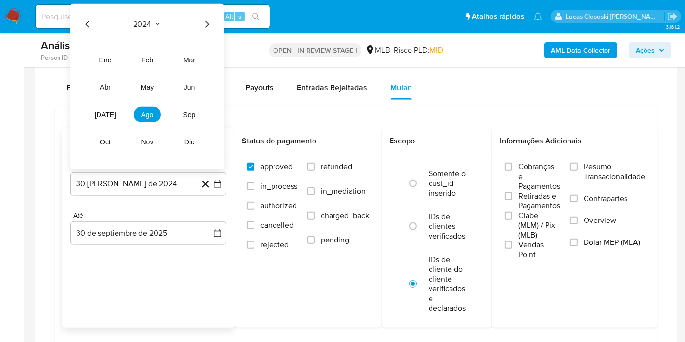
click at [209, 28] on div "2024 2024 ene feb mar abr may jun [DATE] ago sep oct nov dic" at bounding box center [147, 86] width 154 height 165
click at [209, 26] on icon "Año siguiente" at bounding box center [207, 25] width 12 height 12
click at [139, 56] on button "feb" at bounding box center [147, 60] width 27 height 16
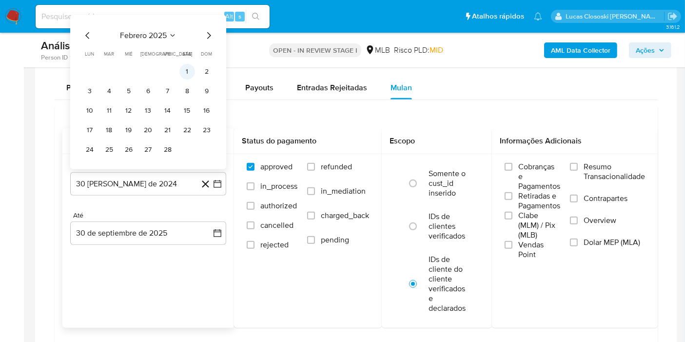
click at [182, 72] on button "1" at bounding box center [187, 72] width 16 height 16
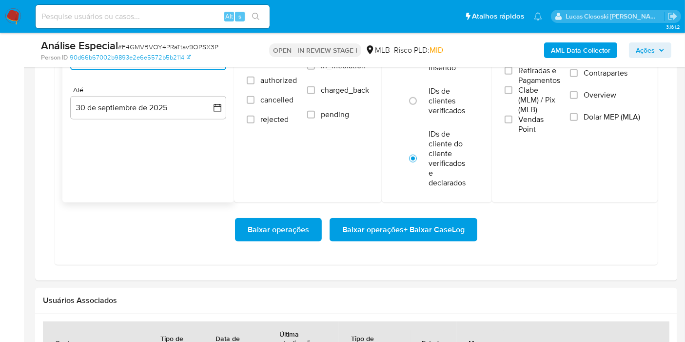
scroll to position [920, 0]
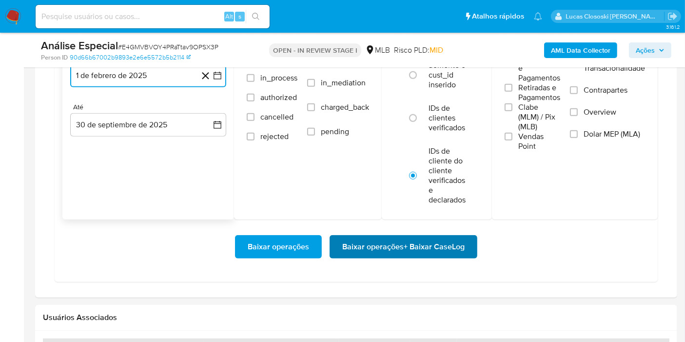
click at [450, 236] on span "Baixar operações + Baixar CaseLog" at bounding box center [403, 246] width 122 height 21
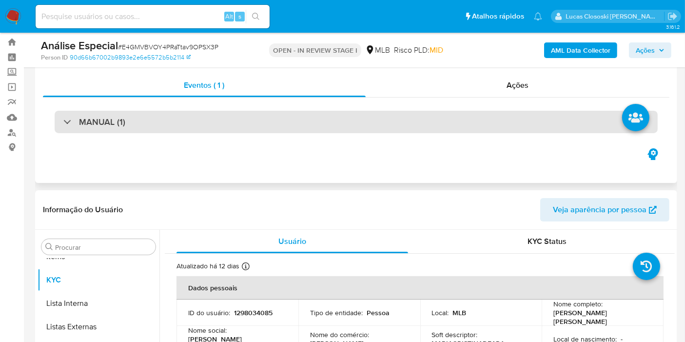
scroll to position [0, 0]
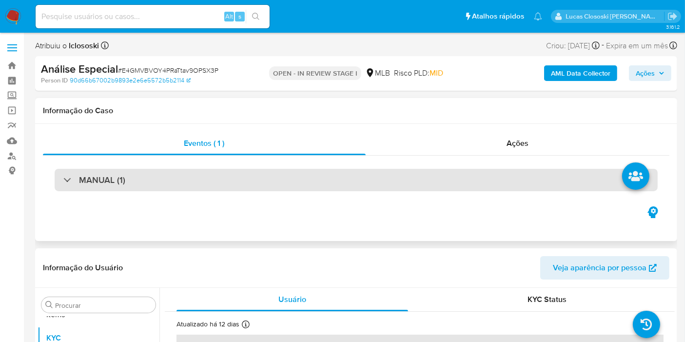
click at [348, 187] on div "MANUAL (1)" at bounding box center [356, 180] width 603 height 22
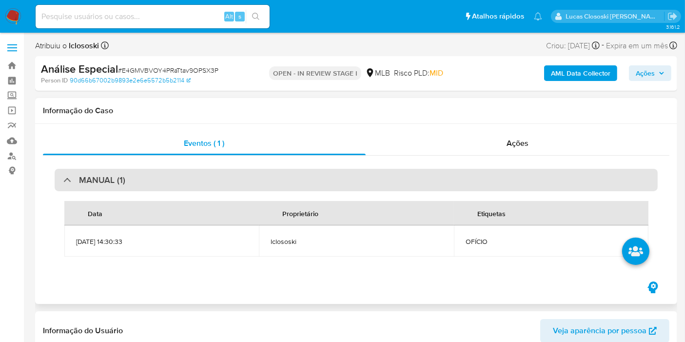
click at [348, 187] on div "MANUAL (1)" at bounding box center [356, 180] width 603 height 22
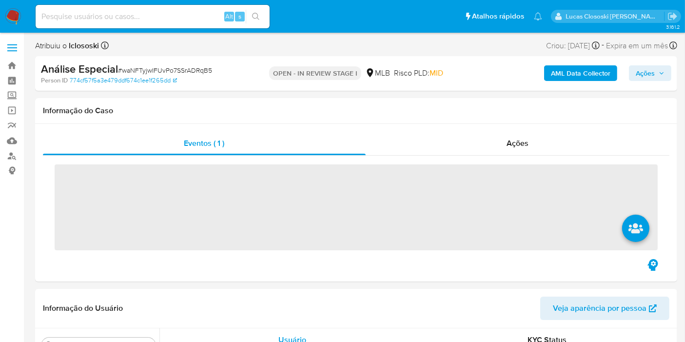
scroll to position [505, 0]
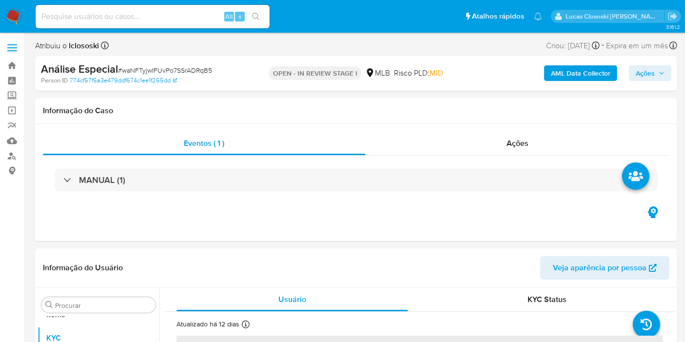
select select "10"
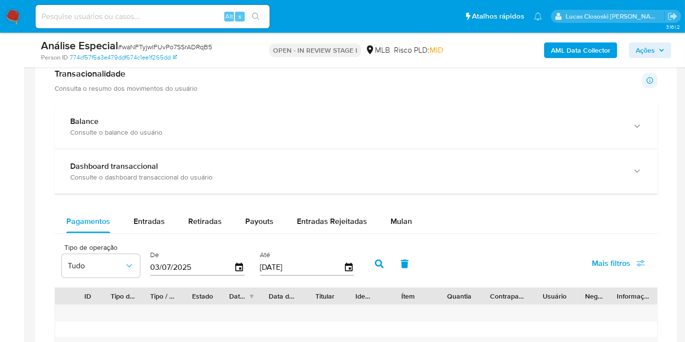
scroll to position [758, 0]
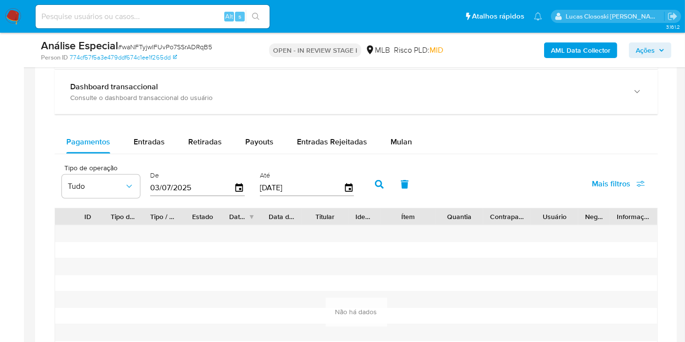
click at [401, 154] on div "Pagamentos Entradas Retiradas Payouts Entradas Rejeitadas Mulan Tipo de operaçã…" at bounding box center [356, 273] width 603 height 287
click at [401, 147] on div "Mulan" at bounding box center [400, 141] width 21 height 23
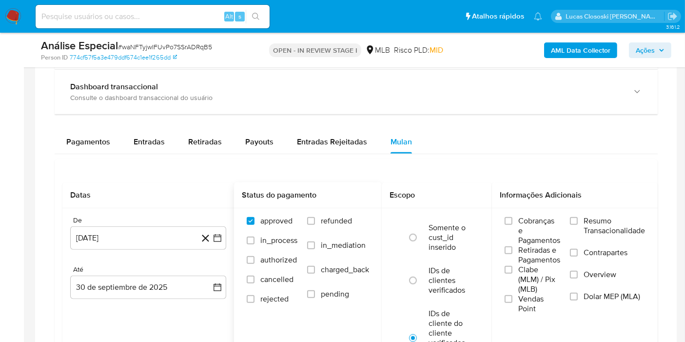
scroll to position [866, 0]
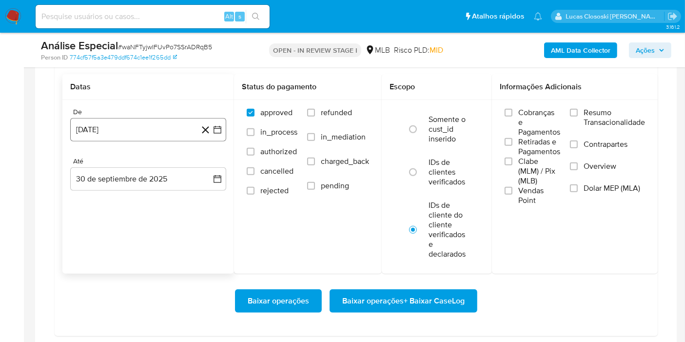
click at [218, 127] on icon "button" at bounding box center [218, 130] width 10 height 10
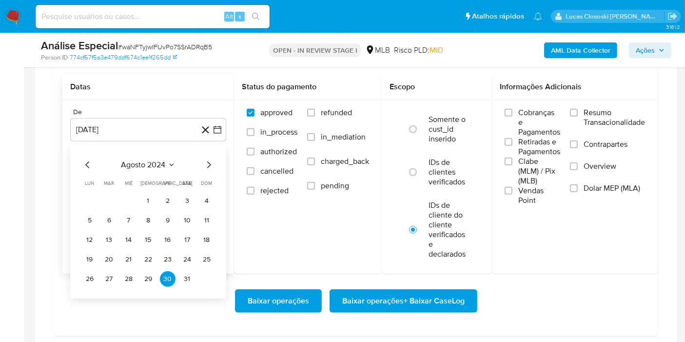
click at [144, 168] on span "agosto 2024" at bounding box center [143, 165] width 44 height 10
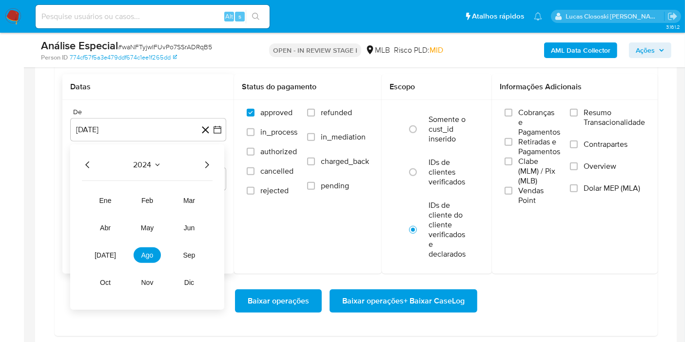
click at [200, 163] on div "2024" at bounding box center [147, 165] width 131 height 12
click at [208, 161] on icon "Año siguiente" at bounding box center [207, 165] width 12 height 12
click at [153, 194] on button "feb" at bounding box center [147, 201] width 27 height 16
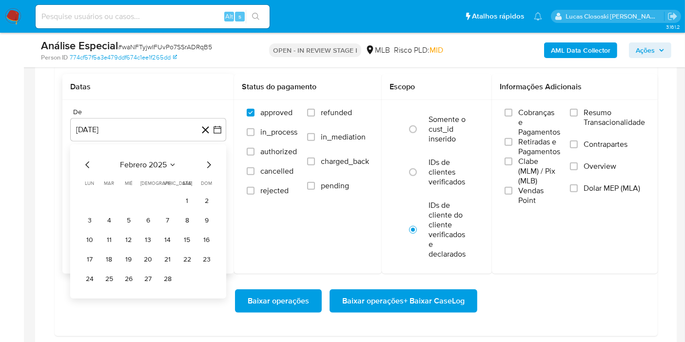
click at [178, 194] on tr "1 2" at bounding box center [148, 201] width 133 height 16
click at [182, 197] on button "1" at bounding box center [187, 201] width 16 height 16
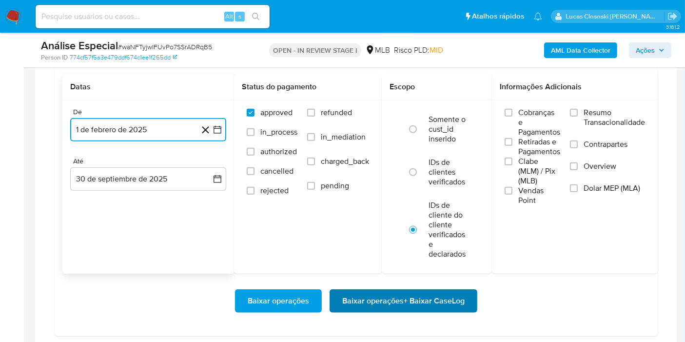
click at [434, 294] on span "Baixar operações + Baixar CaseLog" at bounding box center [403, 300] width 122 height 21
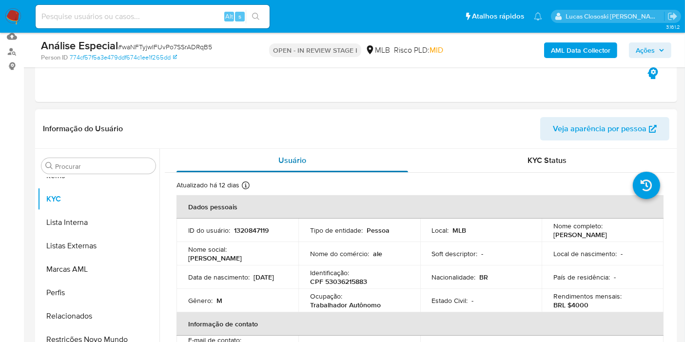
scroll to position [162, 0]
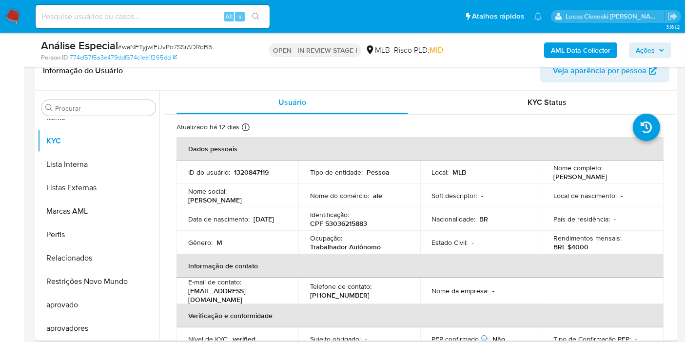
click at [347, 224] on p "CPF 53036215883" at bounding box center [338, 223] width 57 height 9
copy p "53036215883"
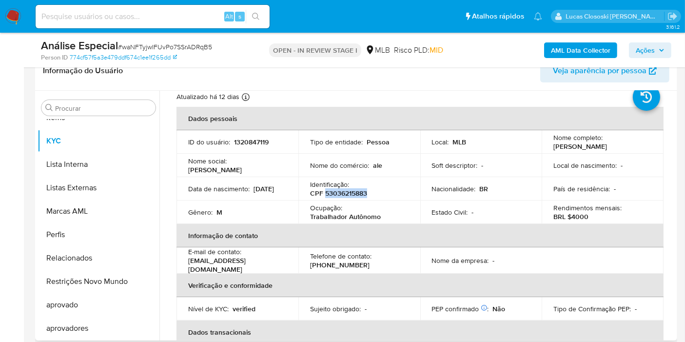
scroll to position [0, 0]
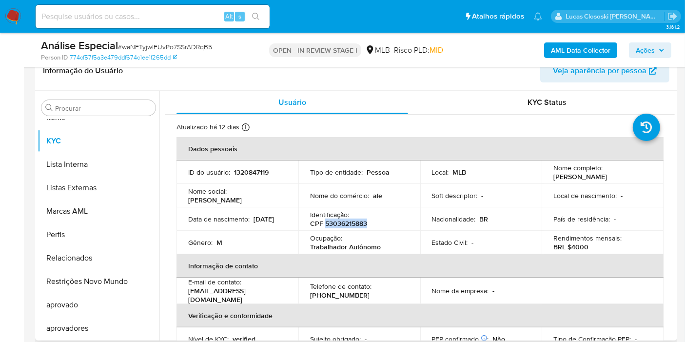
copy p "53036215883"
click at [361, 238] on div "Ocupação : Trabalhador Autônomo" at bounding box center [359, 242] width 98 height 18
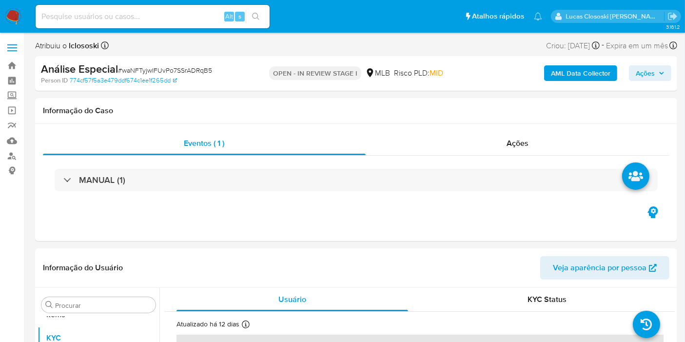
click at [574, 80] on b "AML Data Collector" at bounding box center [580, 73] width 59 height 16
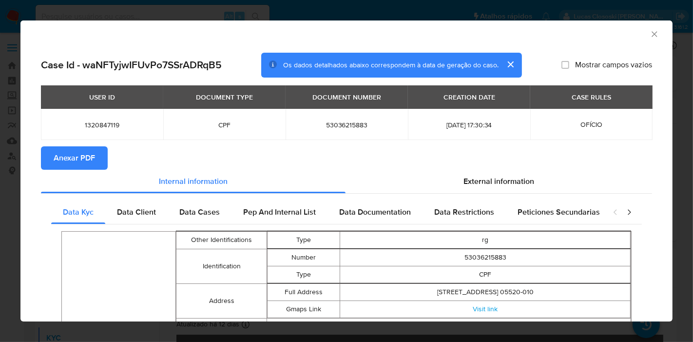
click at [82, 150] on span "Anexar PDF" at bounding box center [74, 157] width 41 height 21
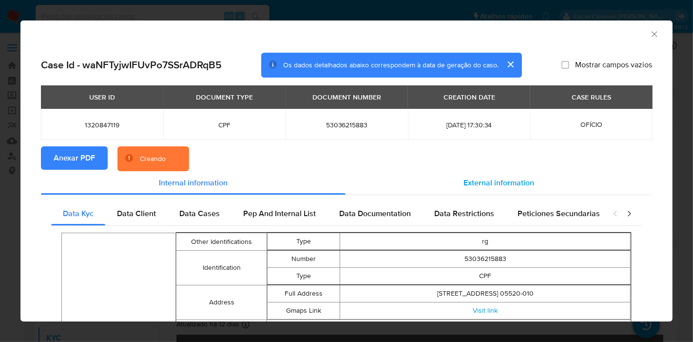
click at [502, 179] on span "External information" at bounding box center [499, 182] width 71 height 11
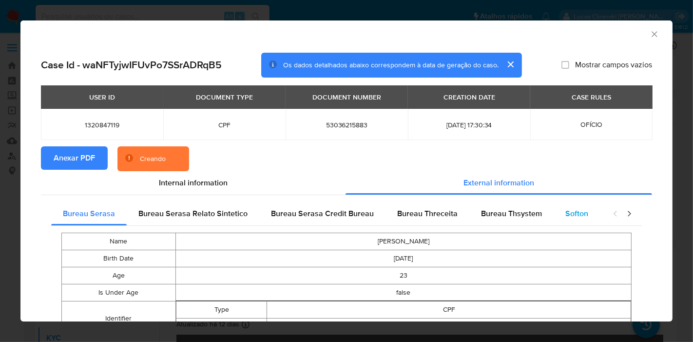
click at [573, 213] on span "Softon" at bounding box center [576, 213] width 23 height 11
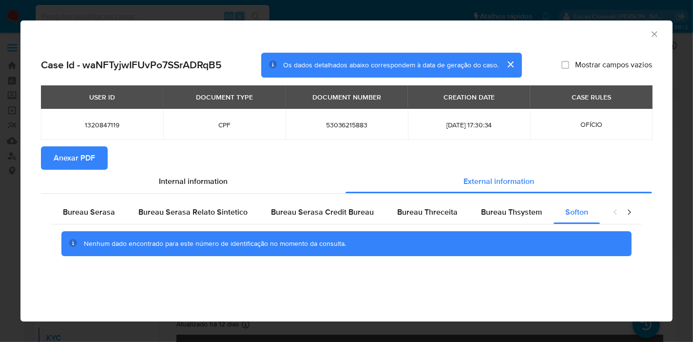
click at [43, 146] on button "Anexar PDF" at bounding box center [74, 157] width 67 height 23
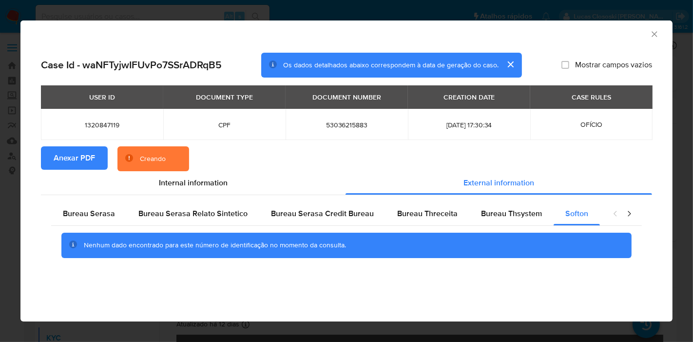
click at [657, 34] on icon "Fechar a janela" at bounding box center [655, 34] width 10 height 10
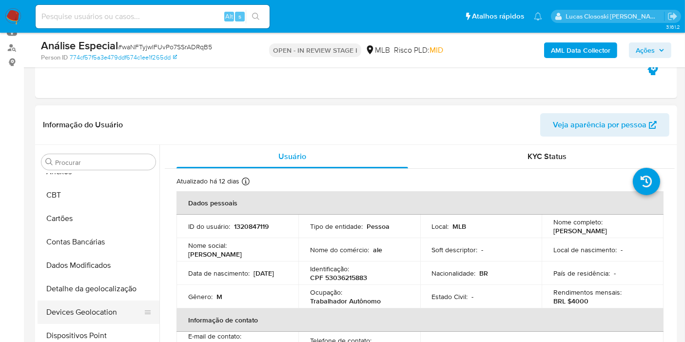
scroll to position [54, 0]
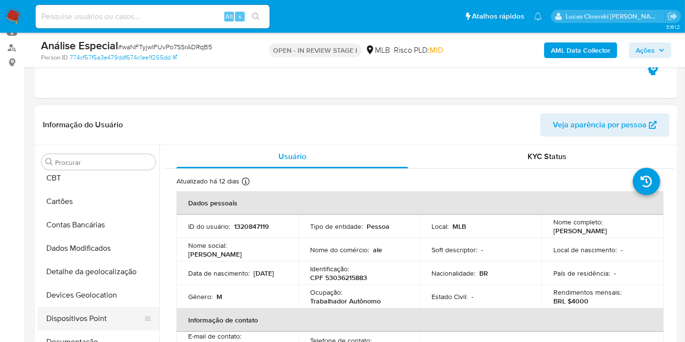
click at [101, 313] on button "Dispositivos Point" at bounding box center [95, 318] width 114 height 23
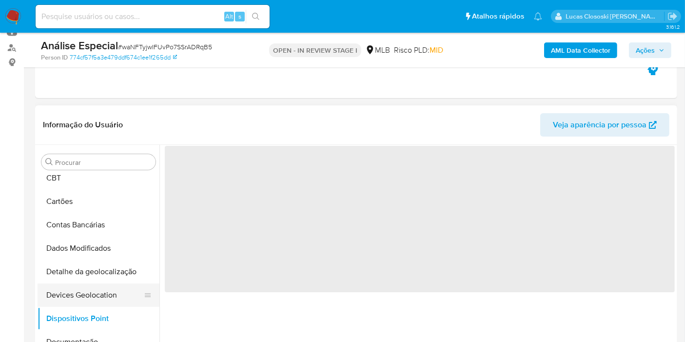
click at [101, 303] on button "Devices Geolocation" at bounding box center [95, 294] width 114 height 23
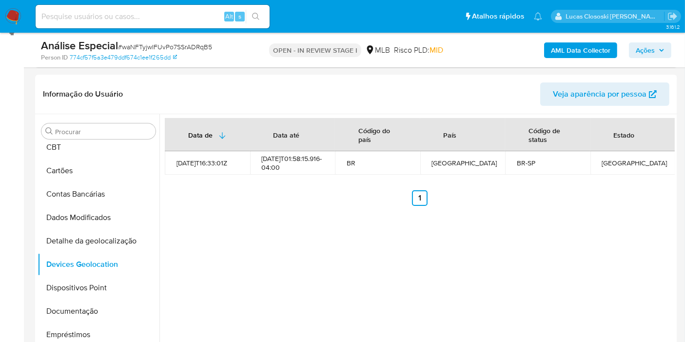
scroll to position [185, 0]
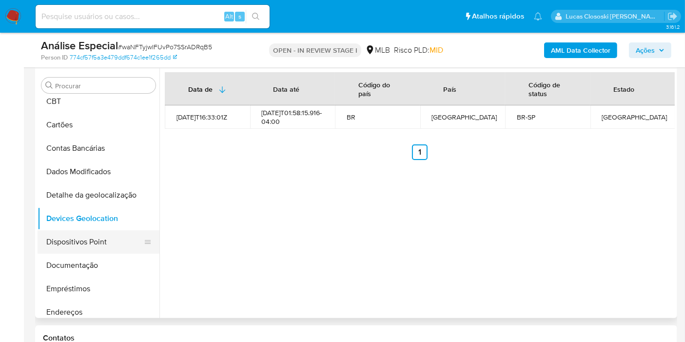
click at [97, 238] on button "Dispositivos Point" at bounding box center [95, 241] width 114 height 23
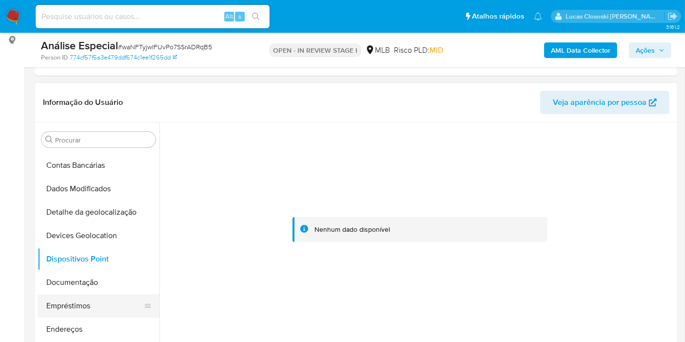
scroll to position [108, 0]
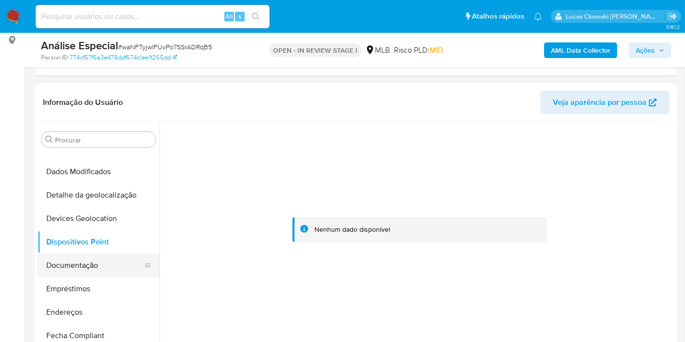
click at [89, 254] on button "Documentação" at bounding box center [95, 264] width 114 height 23
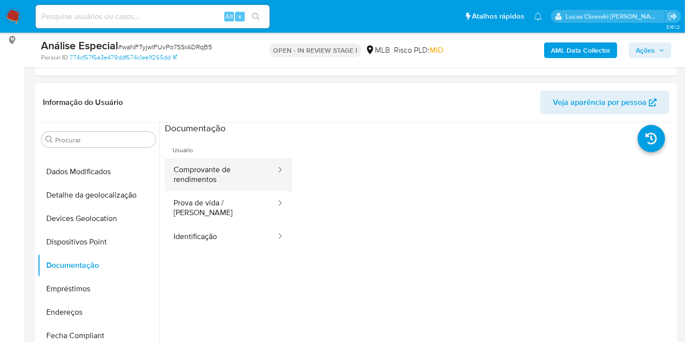
click at [204, 159] on button "Comprovante de rendimentos" at bounding box center [221, 174] width 112 height 33
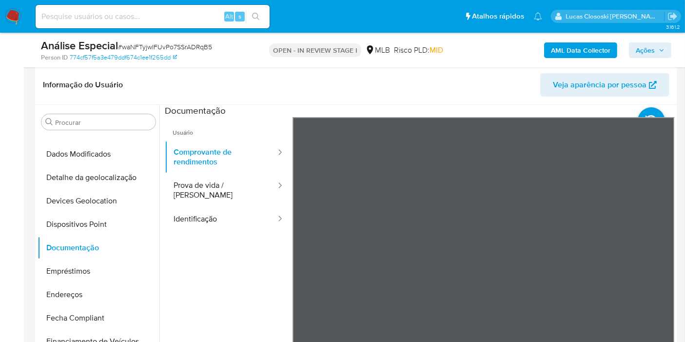
scroll to position [131, 0]
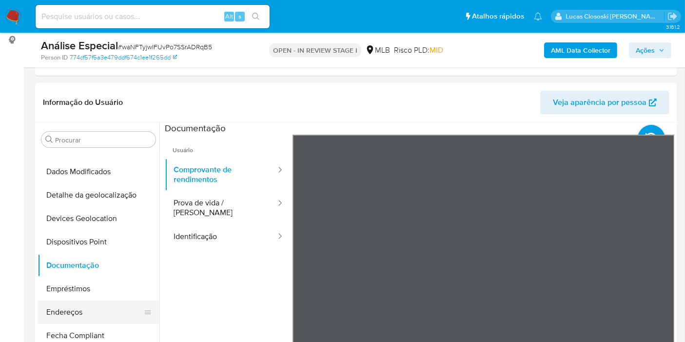
click at [90, 302] on button "Endereços" at bounding box center [95, 311] width 114 height 23
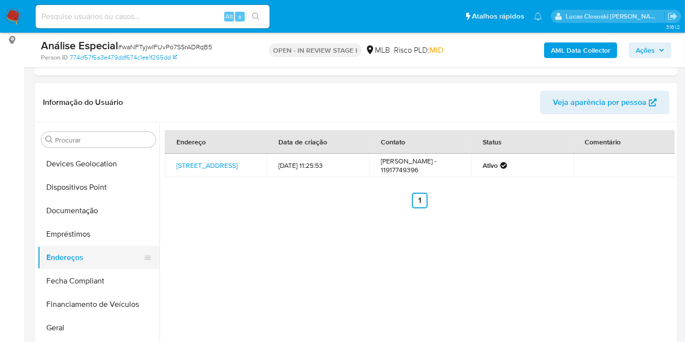
scroll to position [216, 0]
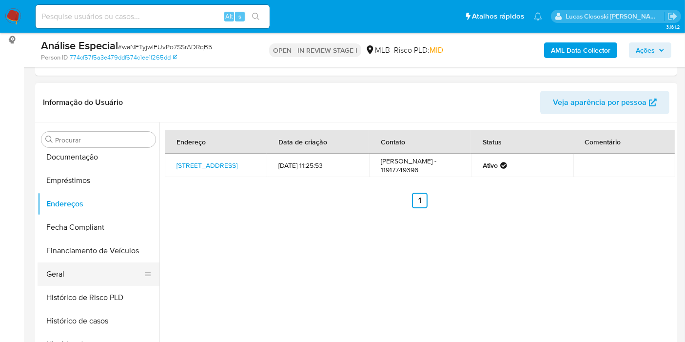
click at [86, 270] on button "Geral" at bounding box center [95, 273] width 114 height 23
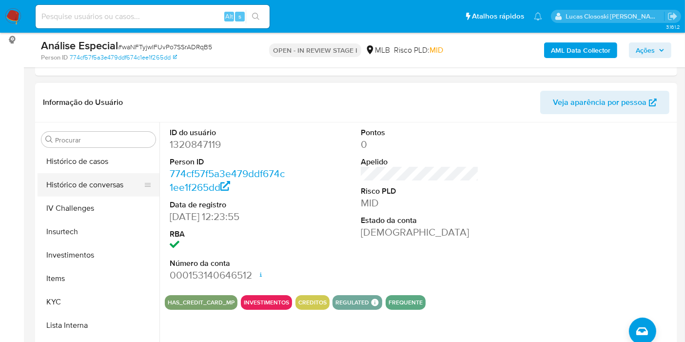
scroll to position [379, 0]
click at [76, 144] on div "Procurar" at bounding box center [98, 140] width 114 height 16
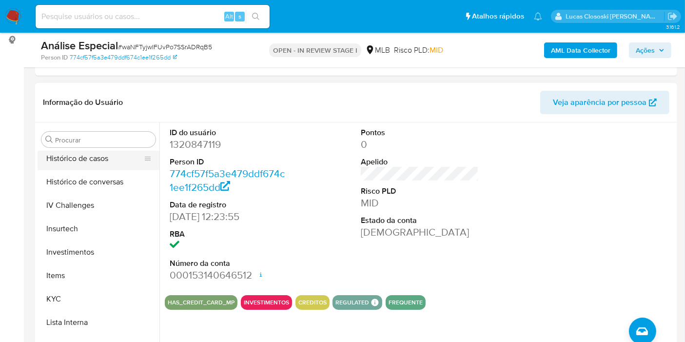
click at [79, 158] on button "Histórico de casos" at bounding box center [95, 158] width 114 height 23
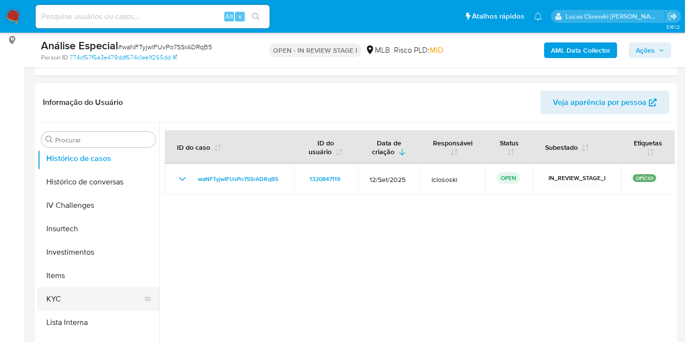
click at [74, 287] on button "KYC" at bounding box center [95, 298] width 114 height 23
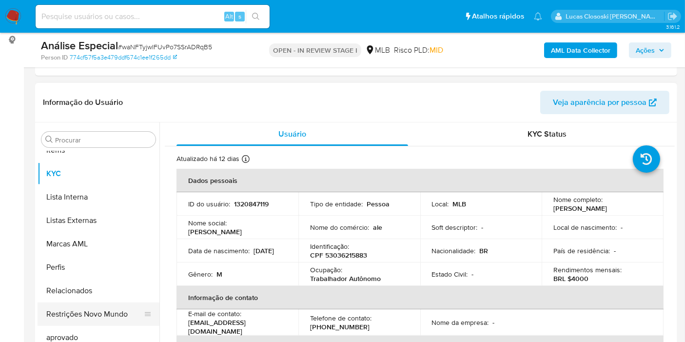
scroll to position [505, 0]
drag, startPoint x: 108, startPoint y: 317, endPoint x: 299, endPoint y: 138, distance: 261.4
click at [108, 317] on button "Restrições Novo Mundo" at bounding box center [99, 312] width 122 height 23
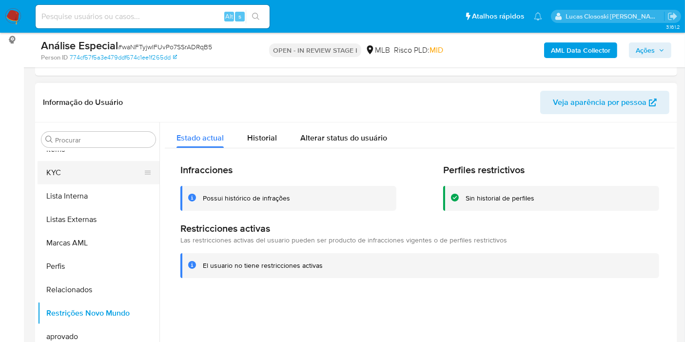
click at [72, 167] on button "KYC" at bounding box center [95, 172] width 114 height 23
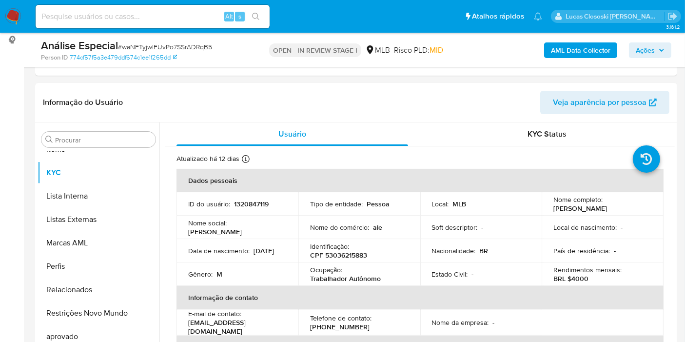
click at [196, 49] on span "# waNFTyjwIFUvPo7SSrADRqB5" at bounding box center [165, 47] width 94 height 10
copy span "waNFTyjwIFUvPo7SSrADRqB5"
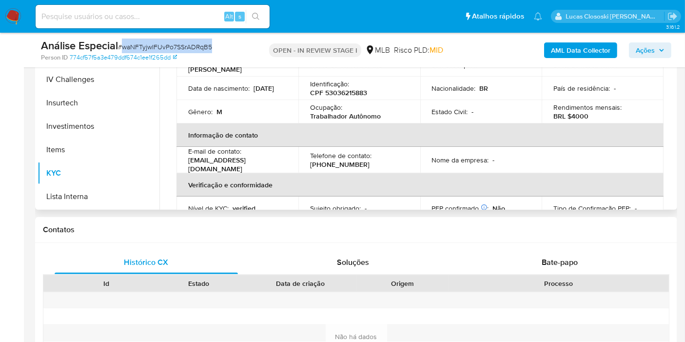
scroll to position [180, 0]
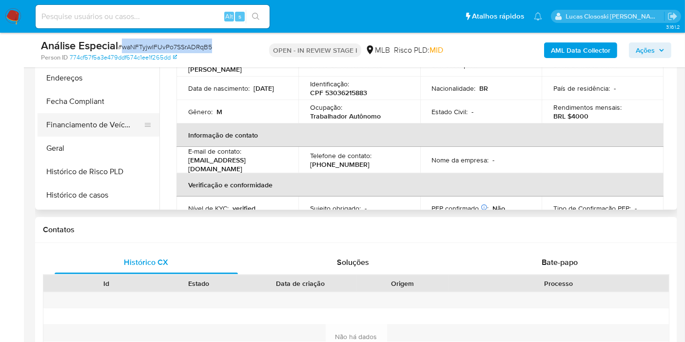
click at [71, 134] on button "Financiamento de Veículos" at bounding box center [95, 124] width 114 height 23
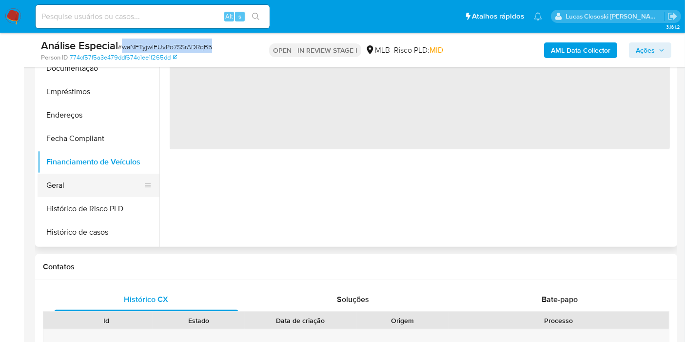
scroll to position [239, 0]
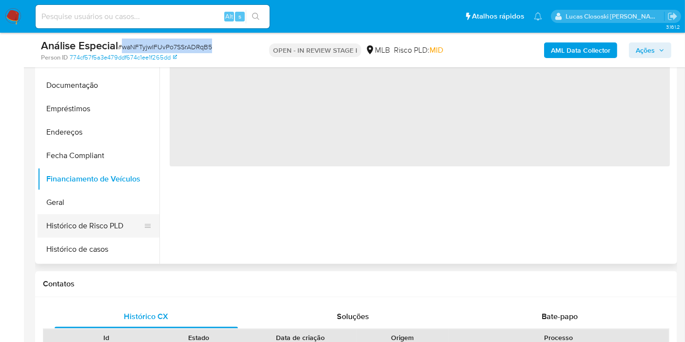
click at [82, 214] on button "Histórico de Risco PLD" at bounding box center [95, 225] width 114 height 23
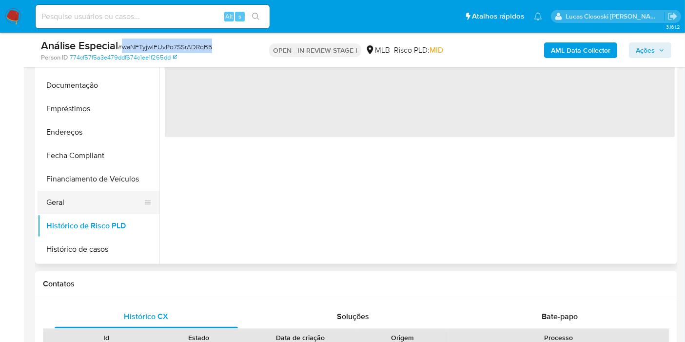
click at [117, 204] on button "Geral" at bounding box center [95, 202] width 114 height 23
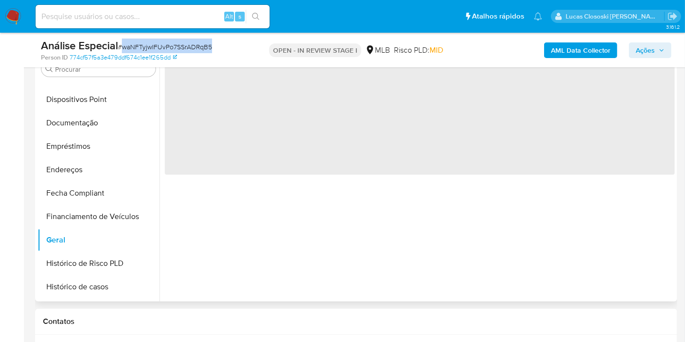
scroll to position [185, 0]
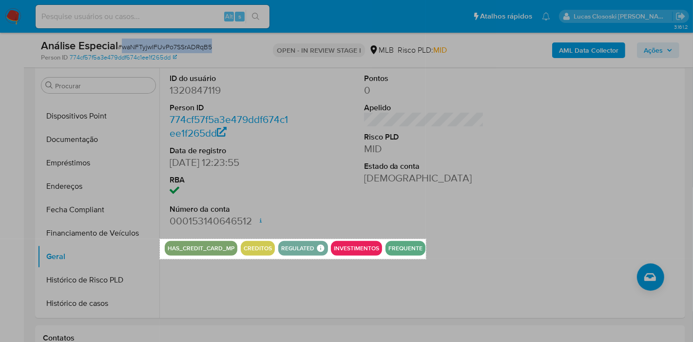
drag, startPoint x: 160, startPoint y: 239, endPoint x: 426, endPoint y: 259, distance: 266.4
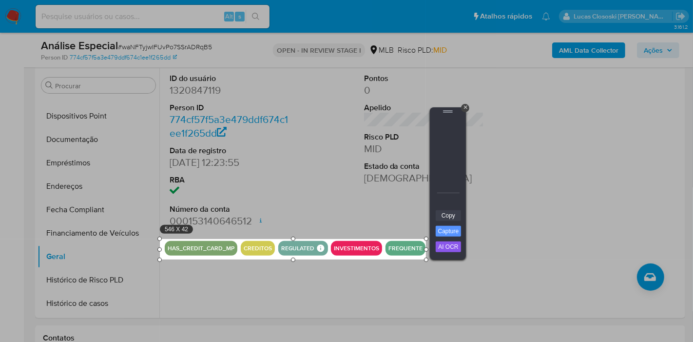
click at [451, 216] on link "Copy" at bounding box center [448, 215] width 25 height 11
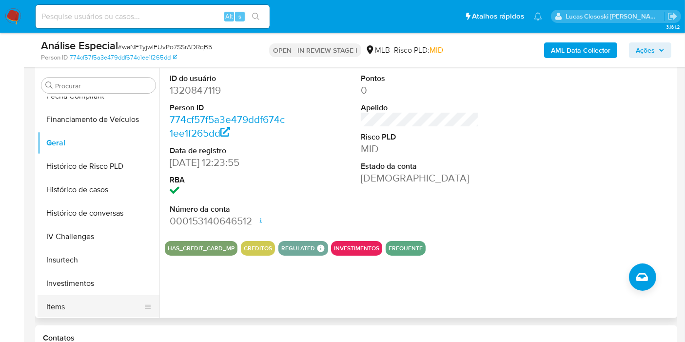
scroll to position [397, 0]
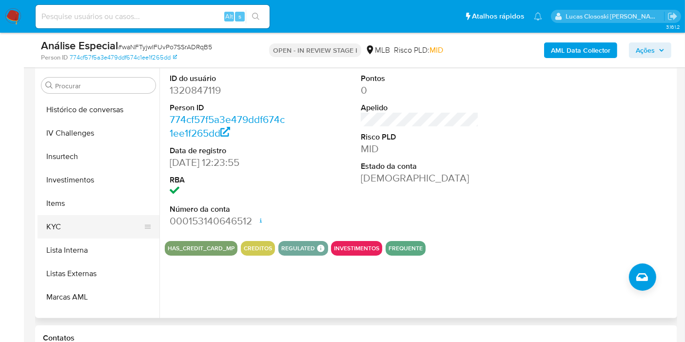
click at [68, 226] on button "KYC" at bounding box center [95, 226] width 114 height 23
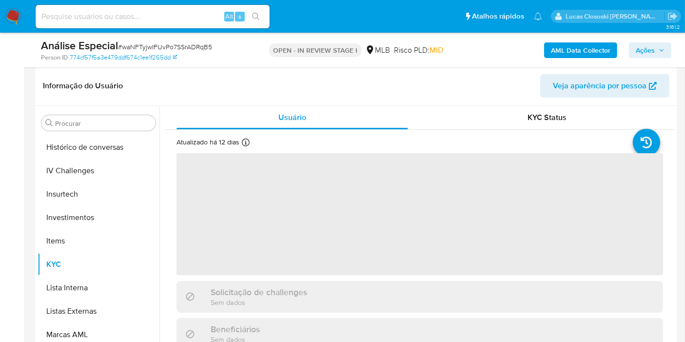
scroll to position [131, 0]
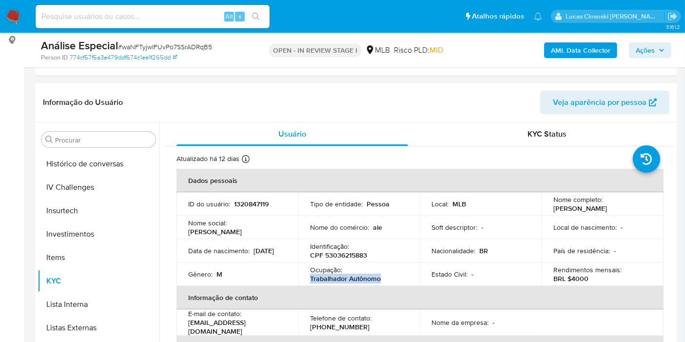
drag, startPoint x: 380, startPoint y: 279, endPoint x: 309, endPoint y: 278, distance: 71.7
click at [310, 278] on div "Ocupação : Trabalhador Autônomo" at bounding box center [359, 274] width 98 height 18
copy p "Trabalhador Autônomo"
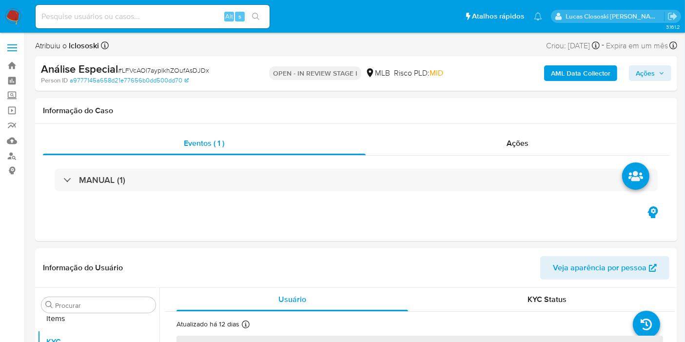
scroll to position [505, 0]
select select "10"
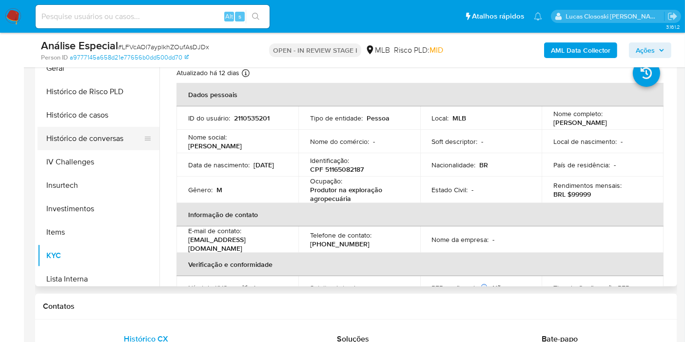
scroll to position [288, 0]
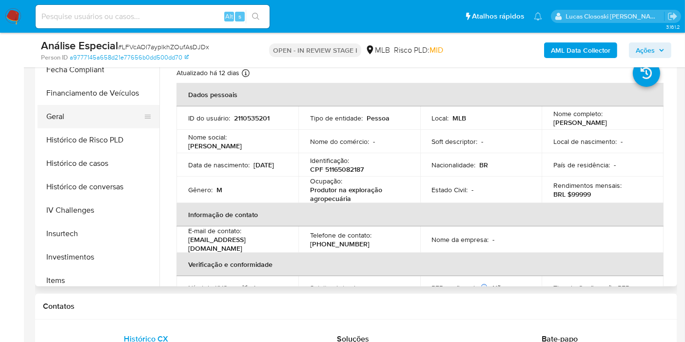
click at [61, 122] on button "Geral" at bounding box center [95, 116] width 114 height 23
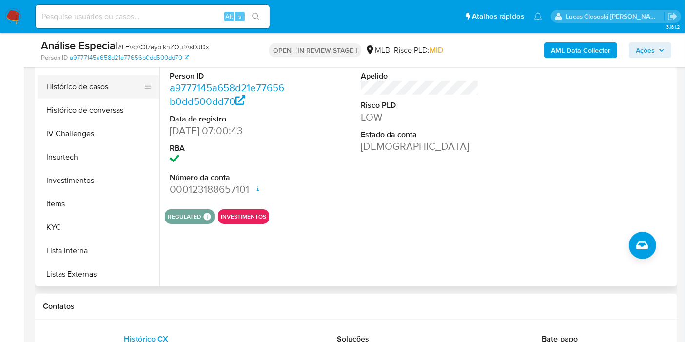
scroll to position [397, 0]
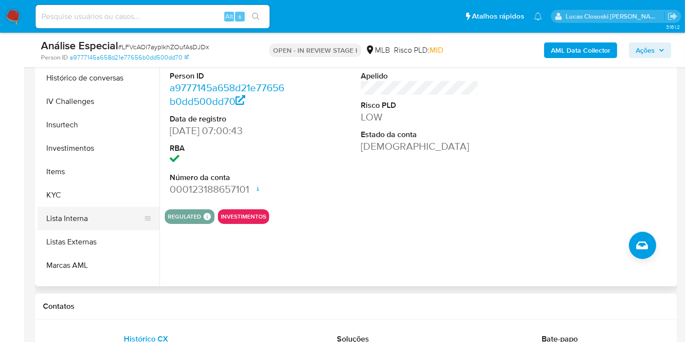
click at [77, 213] on button "Lista Interna" at bounding box center [95, 218] width 114 height 23
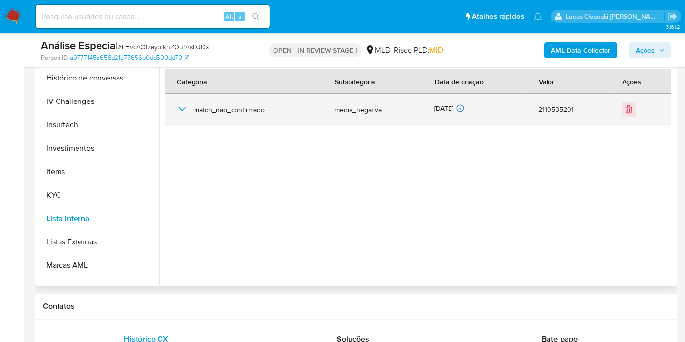
click at [184, 106] on icon "button" at bounding box center [182, 109] width 12 height 12
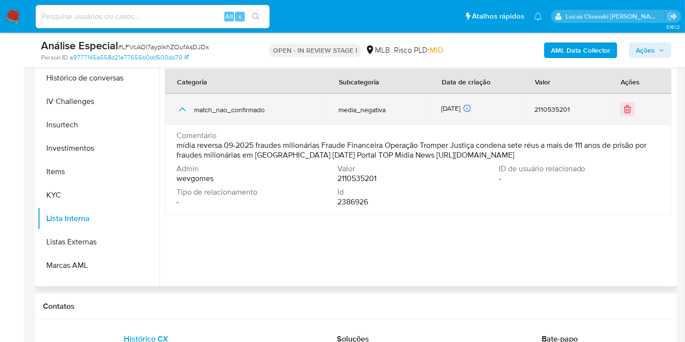
click at [184, 106] on icon "button" at bounding box center [182, 109] width 12 height 12
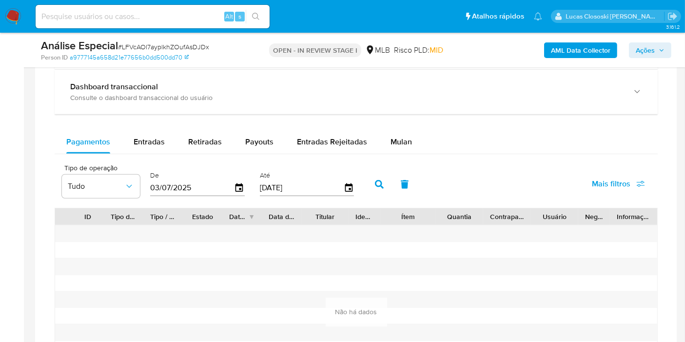
click at [404, 160] on div "Tipo de operação Tudo De 03/07/2025 Até 30/09/2025 Mais filtros" at bounding box center [356, 183] width 603 height 49
click at [406, 143] on span "Mulan" at bounding box center [400, 141] width 21 height 11
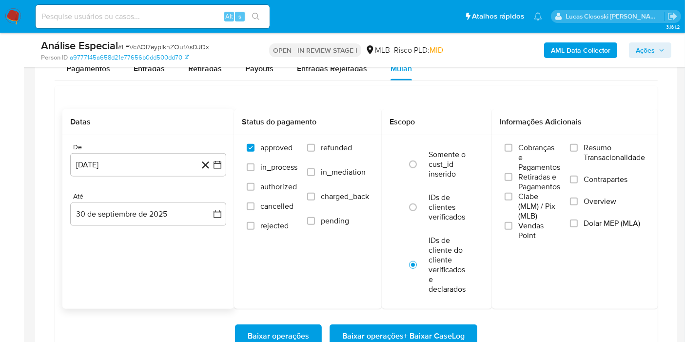
scroll to position [812, 0]
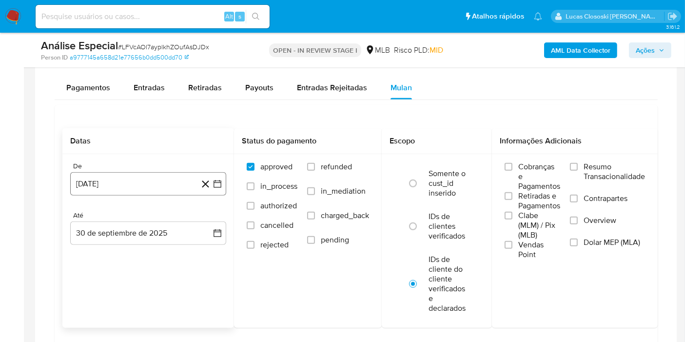
click at [209, 172] on button "[DATE]" at bounding box center [148, 183] width 156 height 23
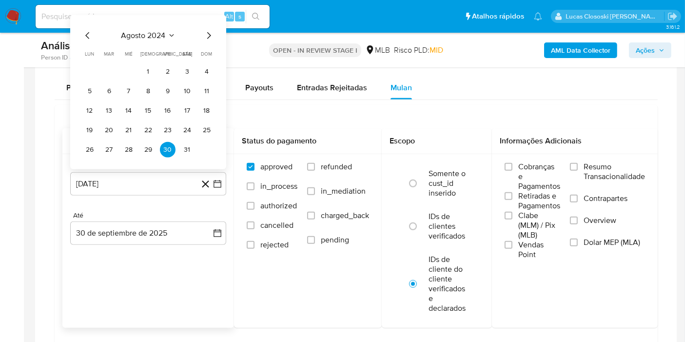
click at [146, 35] on span "agosto 2024" at bounding box center [143, 36] width 44 height 10
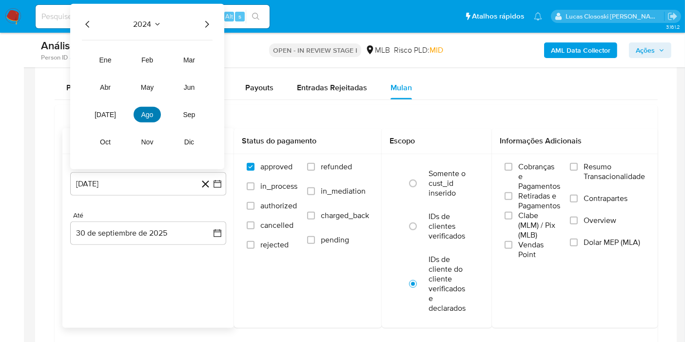
click at [152, 111] on span "ago" at bounding box center [147, 115] width 12 height 8
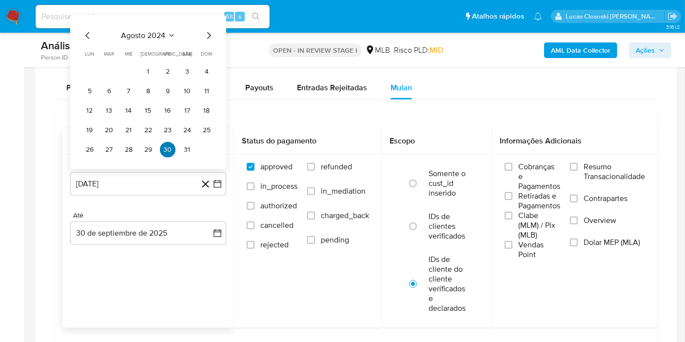
click at [167, 143] on button "30" at bounding box center [168, 150] width 16 height 16
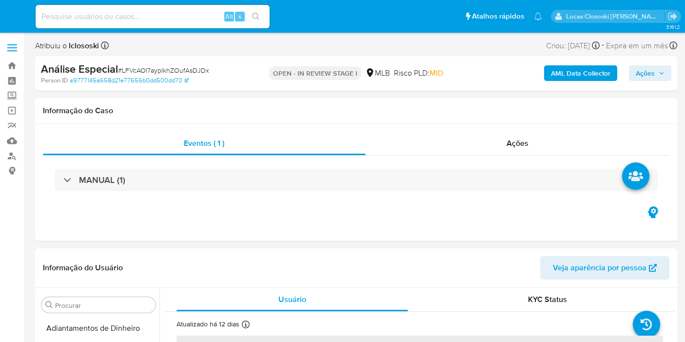
select select "10"
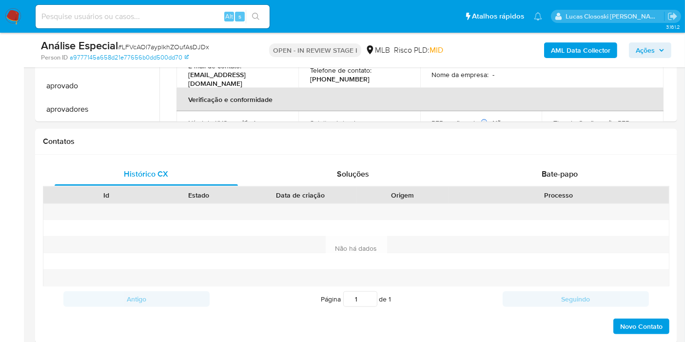
scroll to position [758, 0]
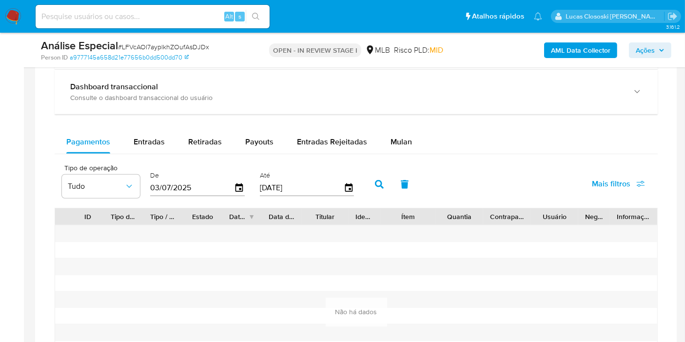
click at [381, 121] on div "Balance Consulte o balance do usuário Dashboard transaccional Consulte o dashbo…" at bounding box center [356, 221] width 603 height 392
click at [390, 132] on div "Mulan" at bounding box center [400, 141] width 21 height 23
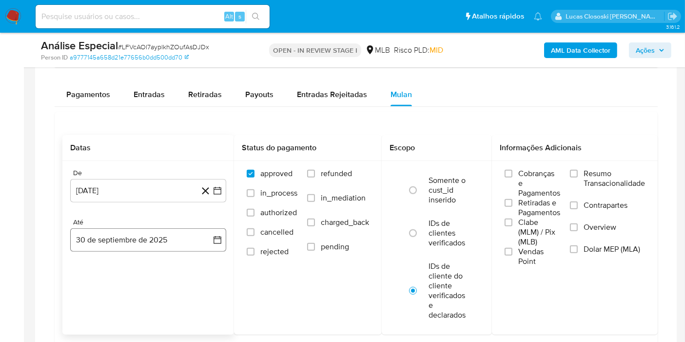
scroll to position [866, 0]
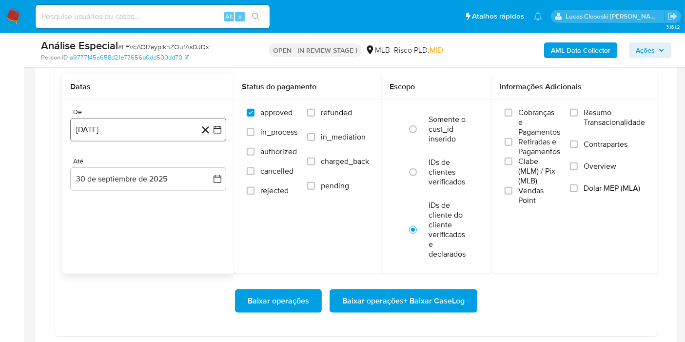
click at [215, 130] on icon "button" at bounding box center [218, 130] width 10 height 10
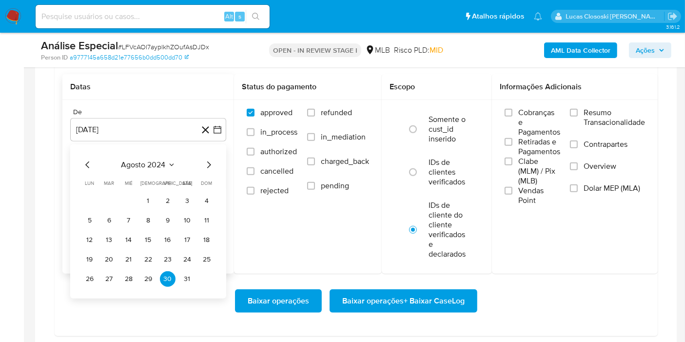
click at [136, 170] on div "agosto 2024 agosto 2024 lun lunes mar martes mié miércoles jue jueves vie viern…" at bounding box center [148, 223] width 133 height 128
click at [160, 164] on span "agosto 2024" at bounding box center [143, 165] width 44 height 10
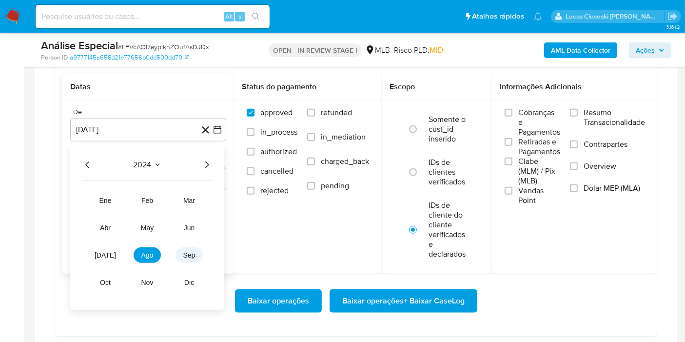
click at [193, 251] on span "sep" at bounding box center [189, 255] width 12 height 8
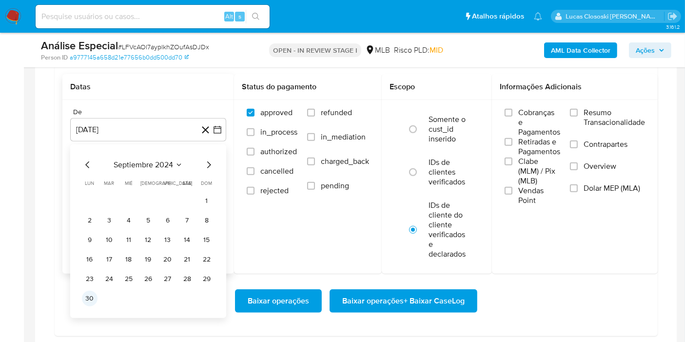
click at [93, 296] on button "30" at bounding box center [90, 298] width 16 height 16
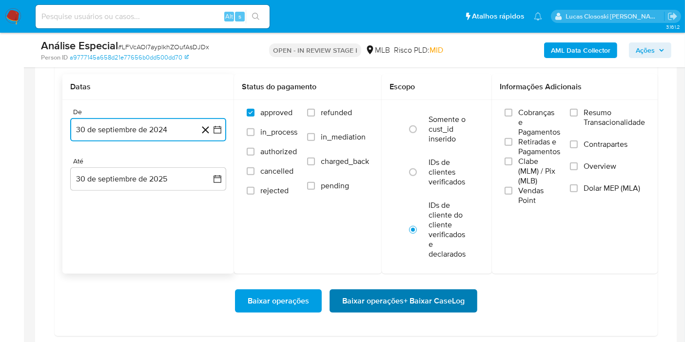
click at [412, 298] on span "Baixar operações + Baixar CaseLog" at bounding box center [403, 300] width 122 height 21
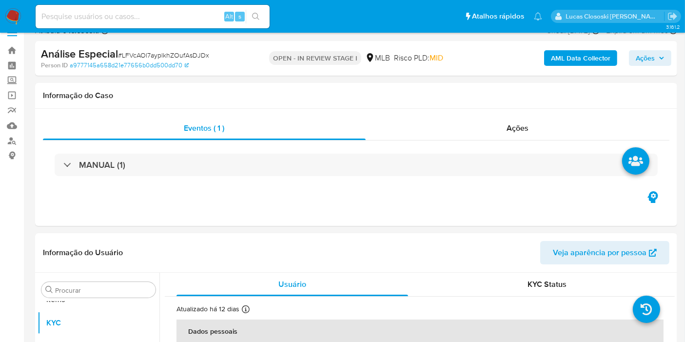
scroll to position [0, 0]
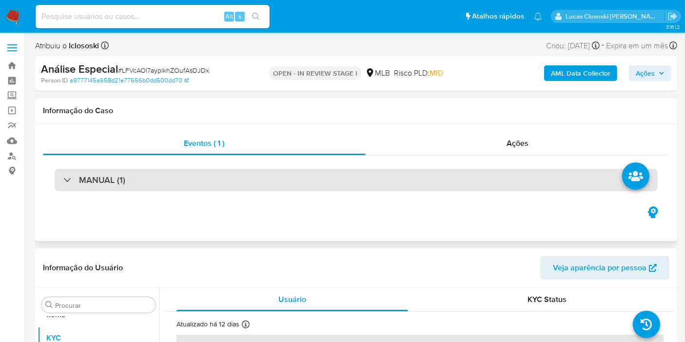
click at [219, 189] on div "MANUAL (1)" at bounding box center [356, 180] width 603 height 22
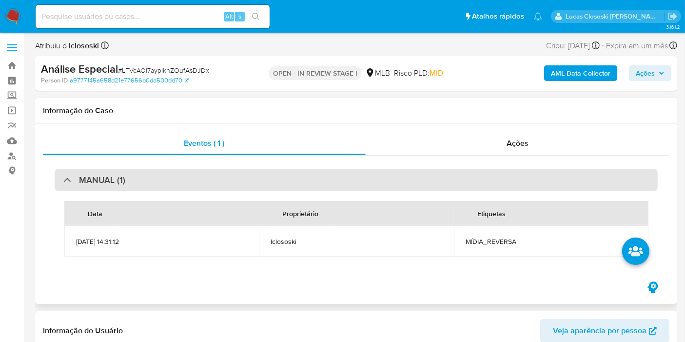
click at [238, 174] on div "MANUAL (1)" at bounding box center [356, 180] width 603 height 22
